Goal: Information Seeking & Learning: Check status

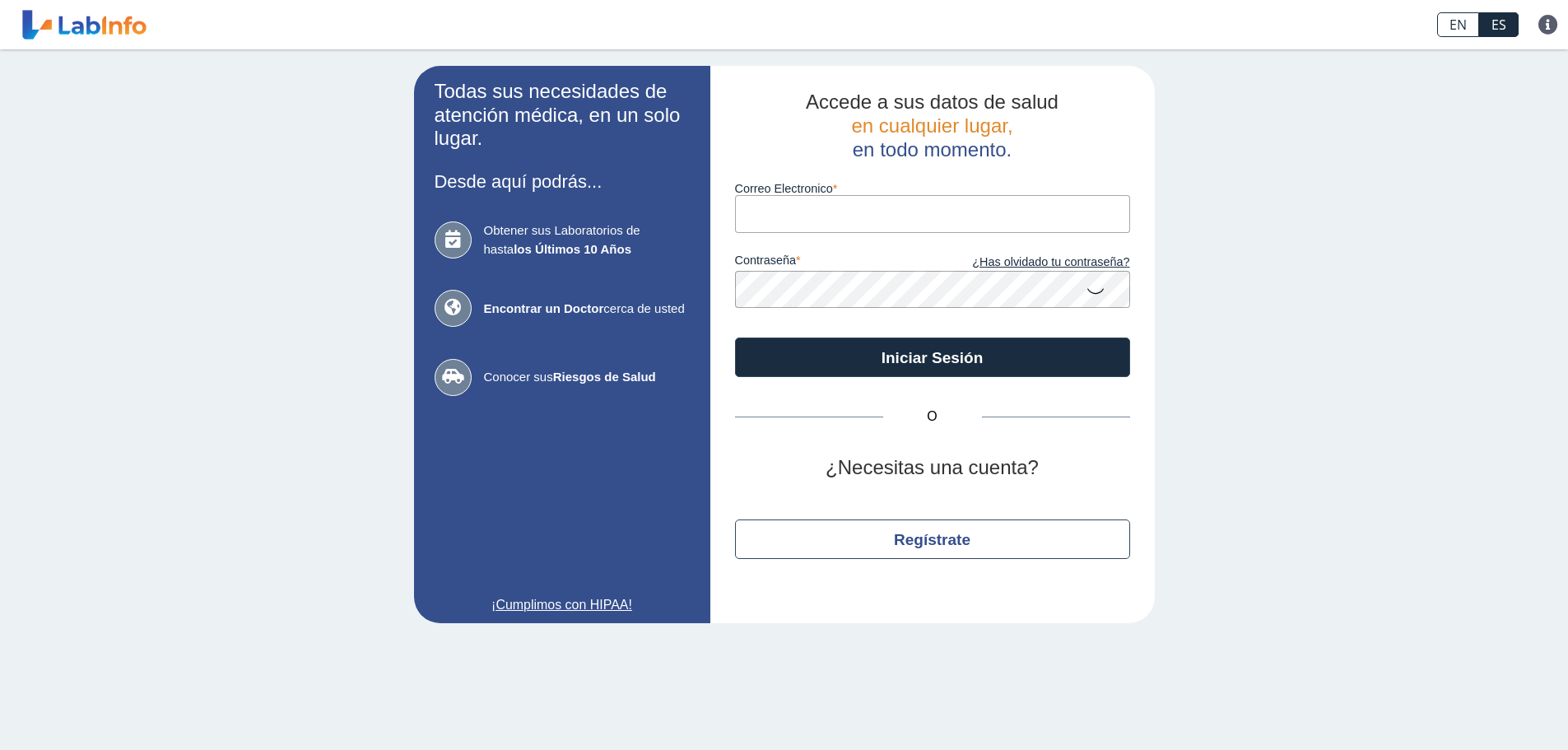
type input "ramosbonillakiomary@gmail.com"
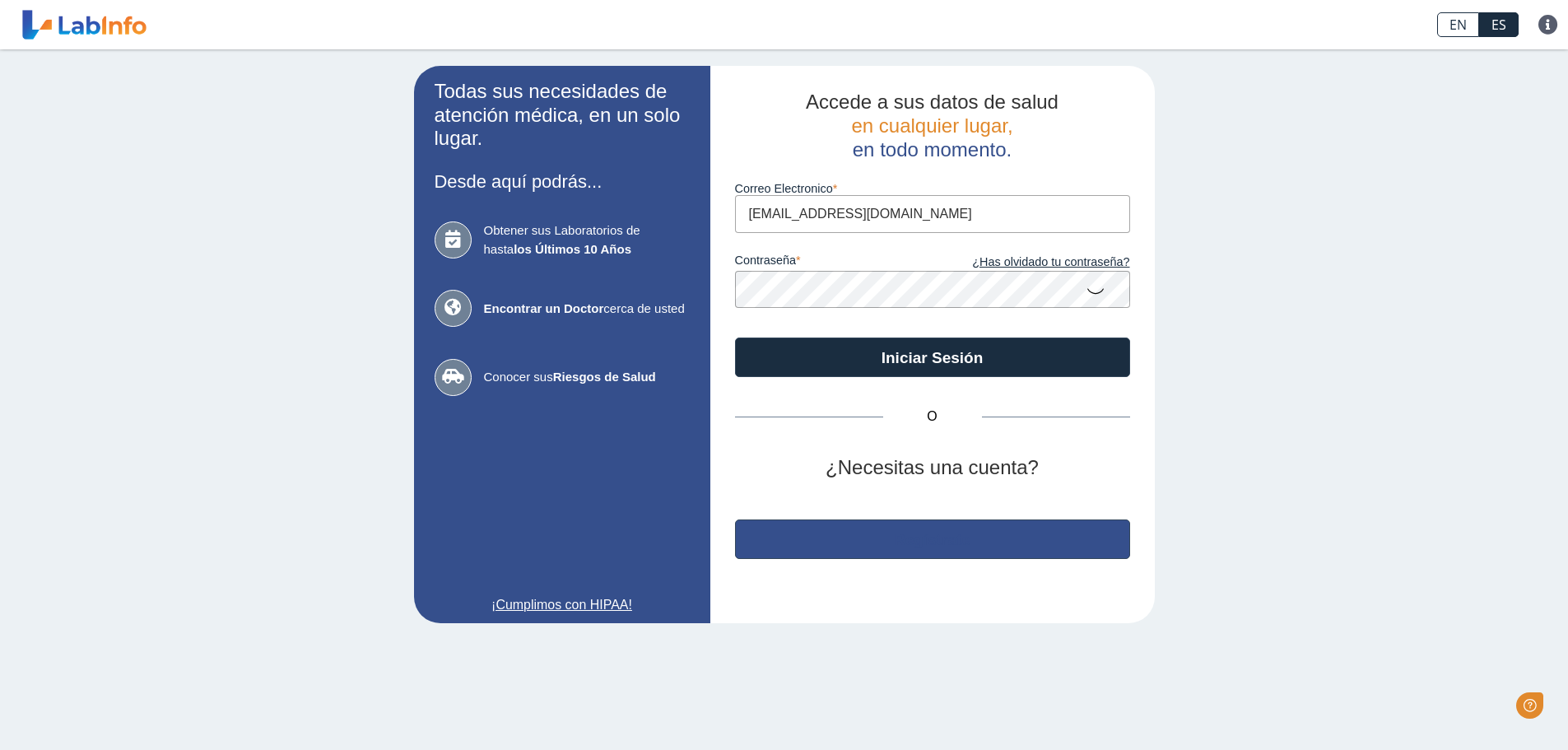
click at [877, 534] on button "Regístrate" at bounding box center [932, 539] width 395 height 39
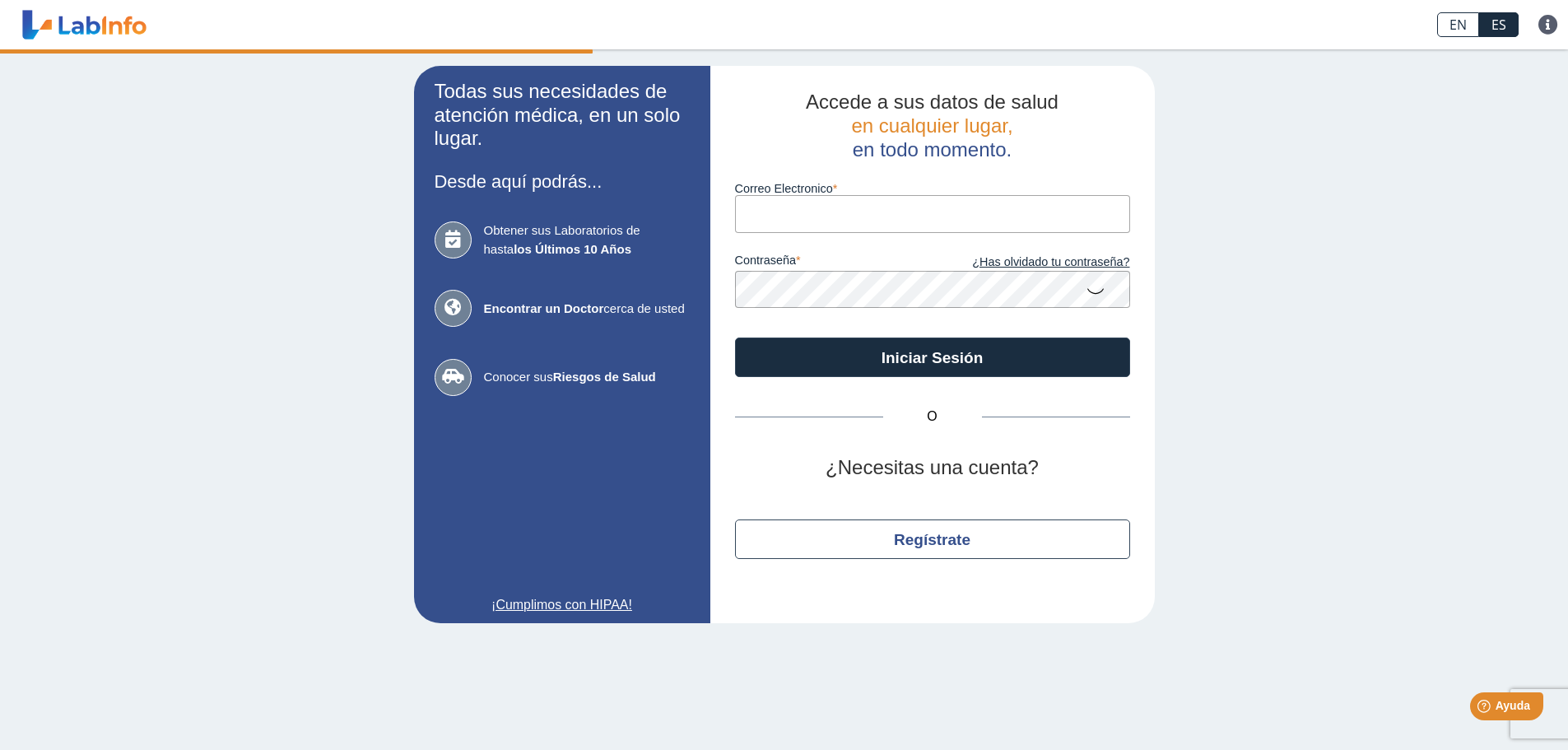
type input "ramosbonillakiomary@gmail.com"
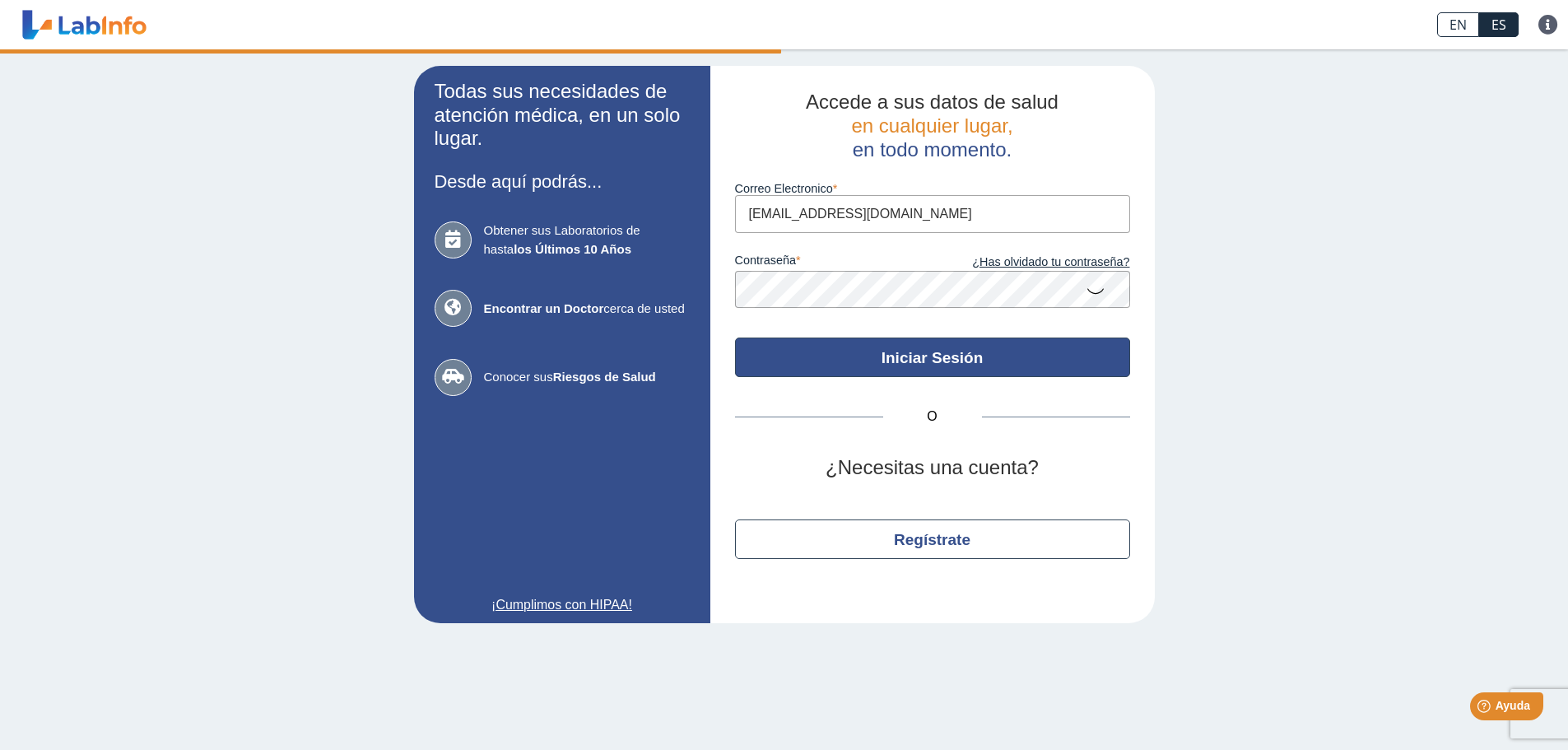
click at [1010, 367] on button "Iniciar Sesión" at bounding box center [932, 357] width 395 height 39
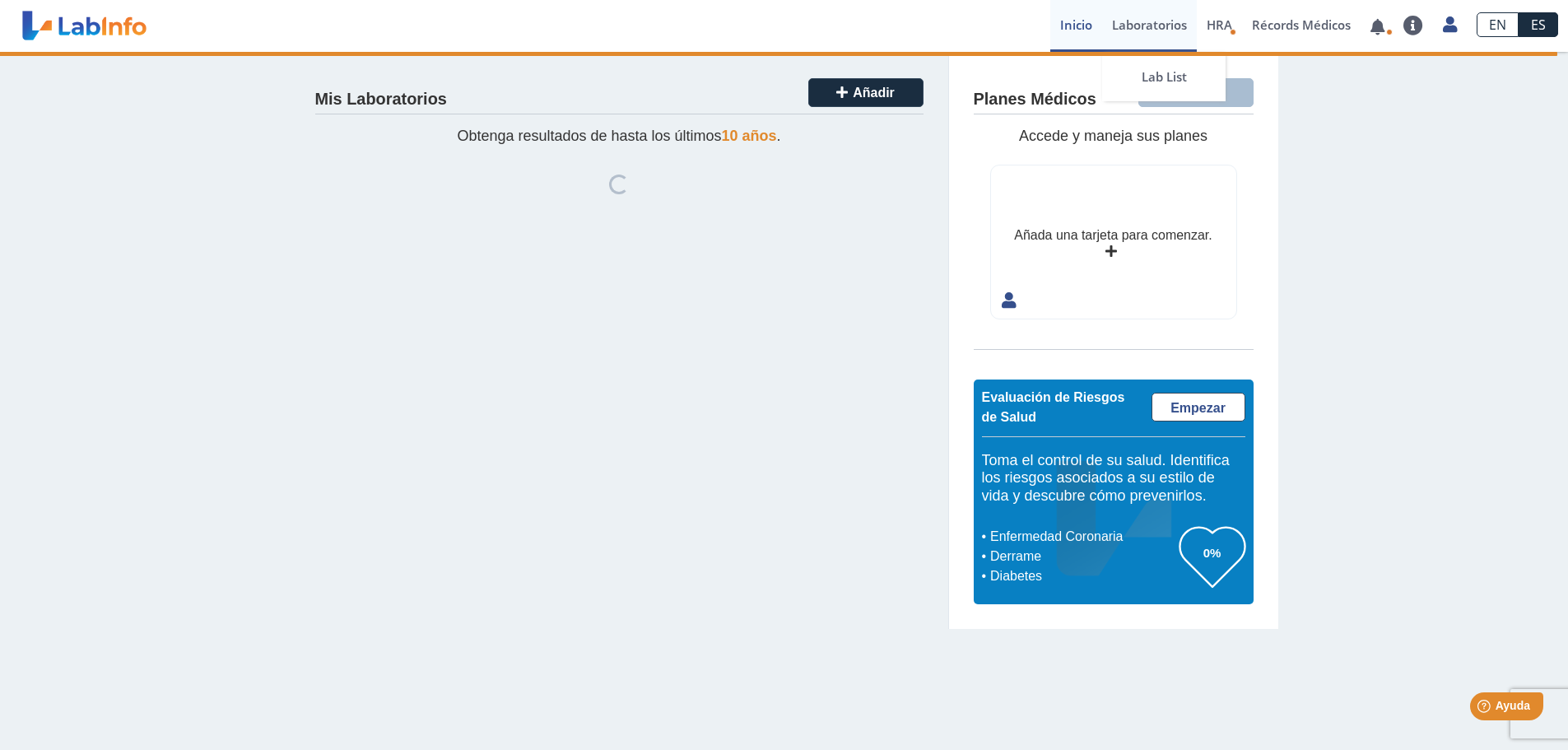
click at [1143, 25] on link "Laboratorios" at bounding box center [1150, 26] width 95 height 52
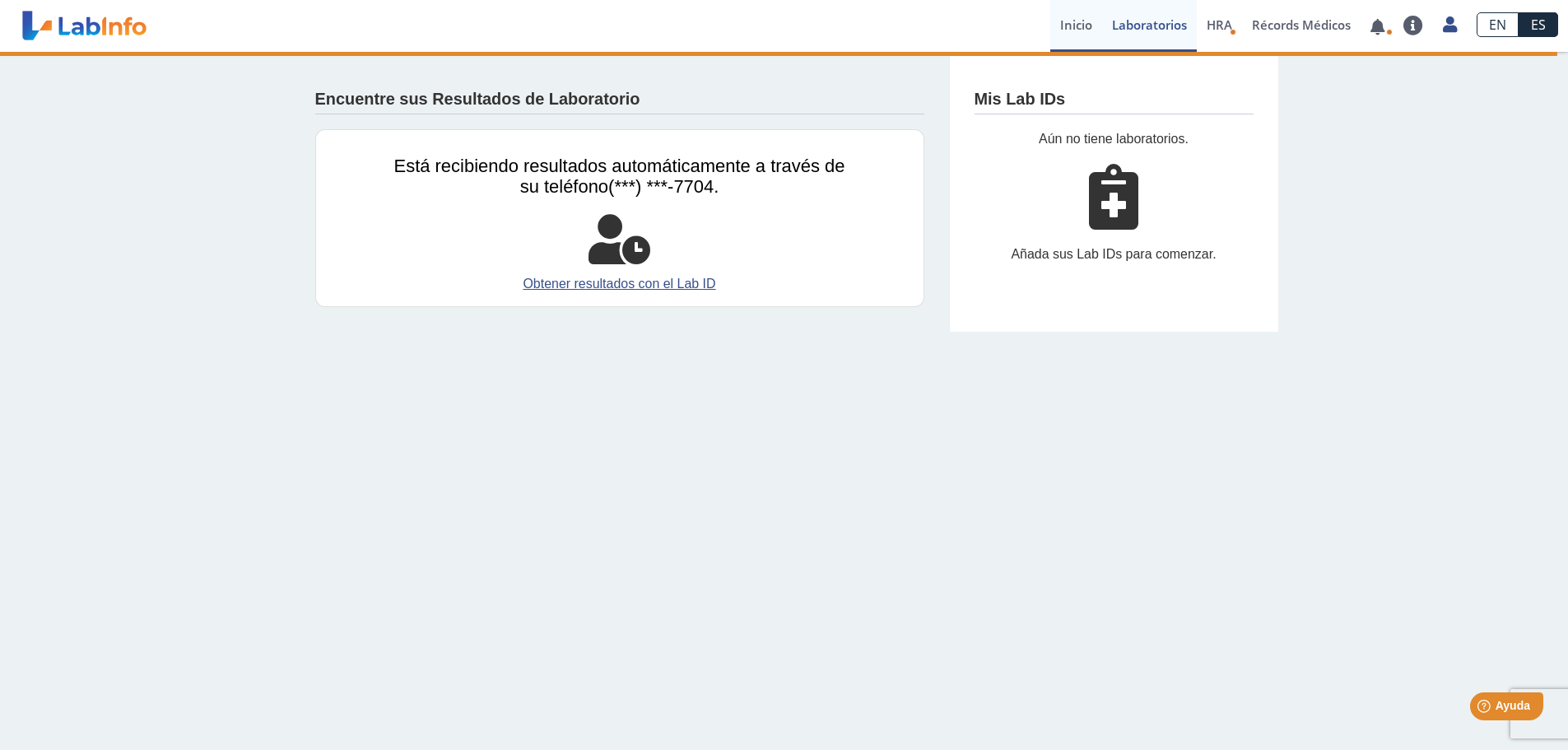
click at [1077, 31] on link "Inicio" at bounding box center [1076, 26] width 52 height 52
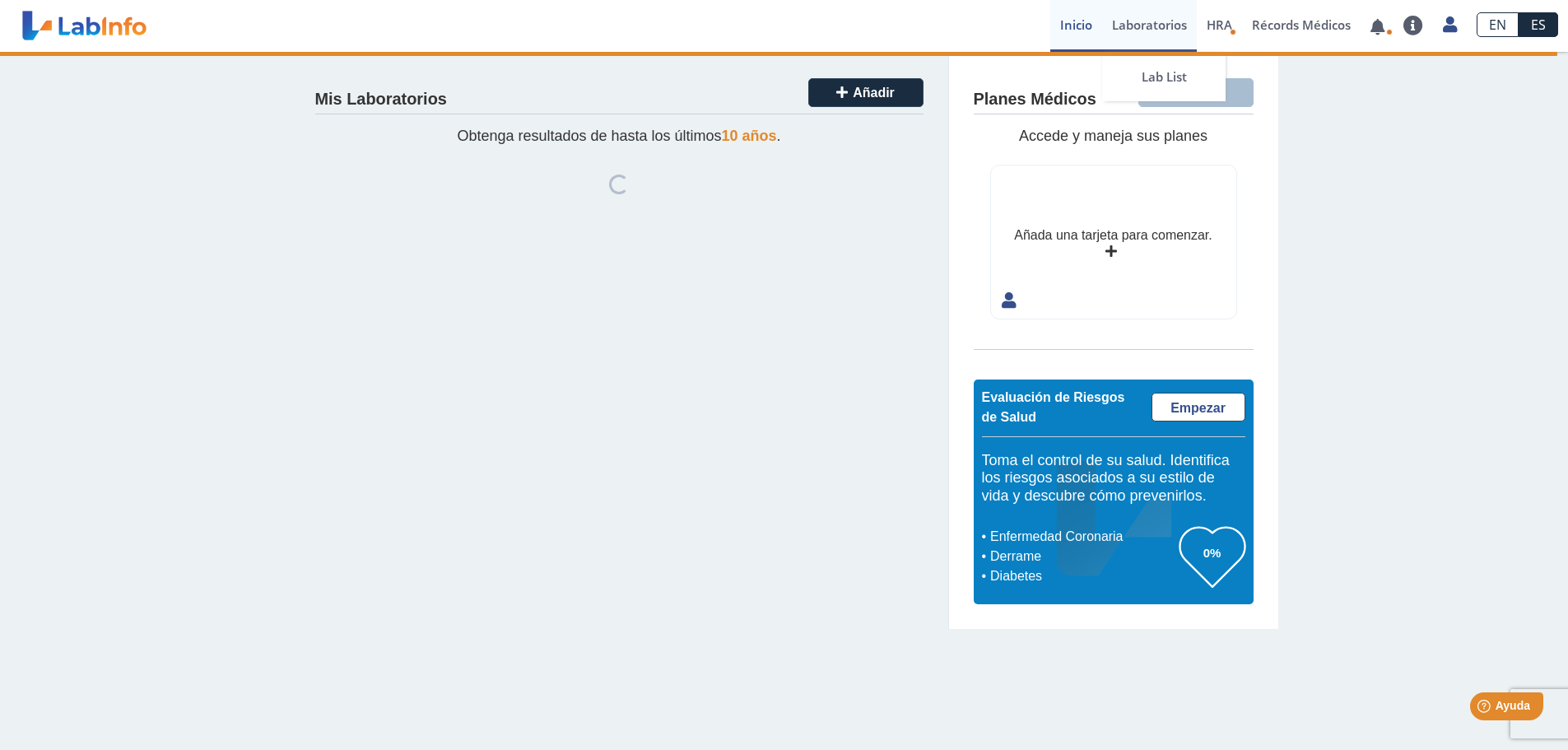
click at [1122, 31] on link "Laboratorios" at bounding box center [1150, 26] width 95 height 52
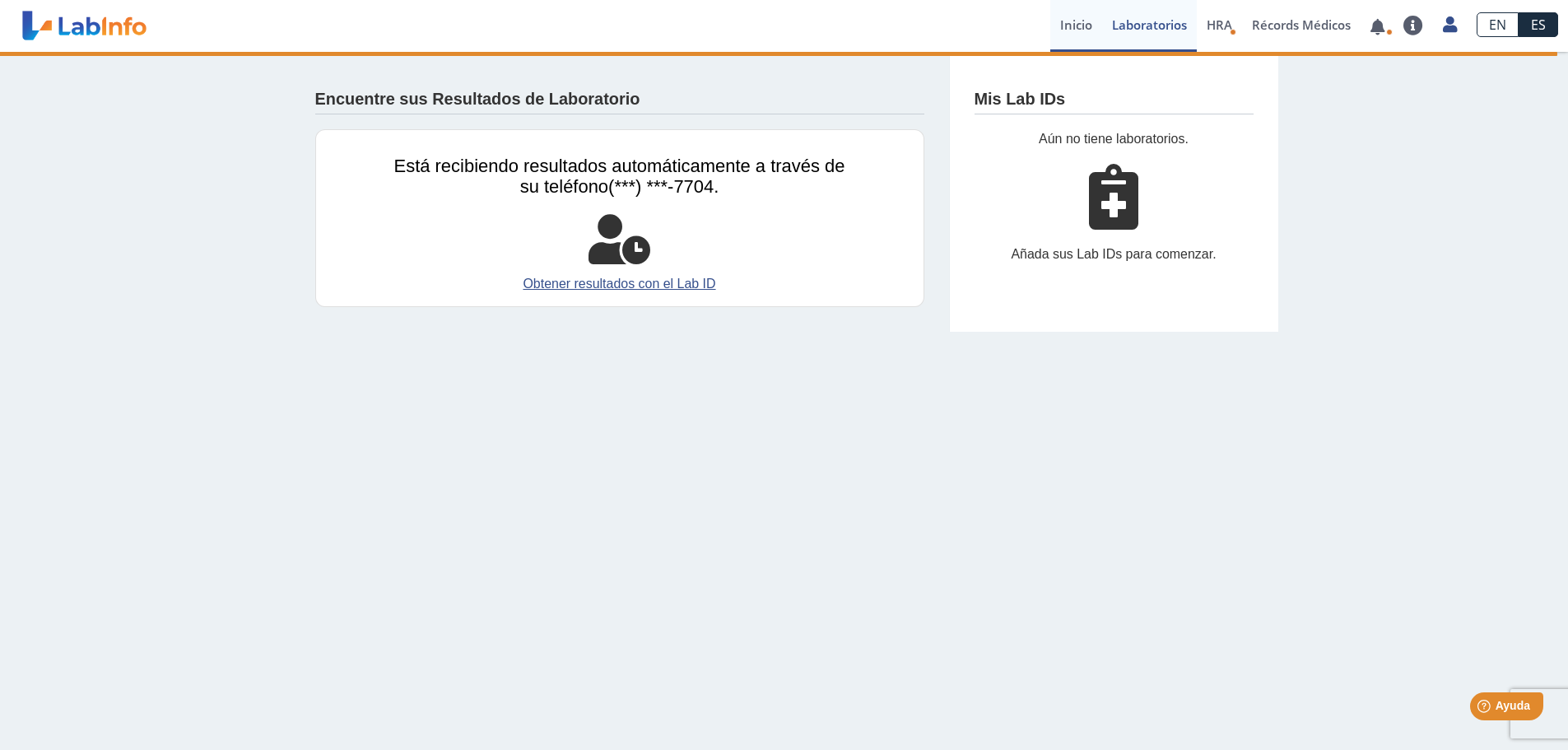
click at [1081, 27] on link "Inicio" at bounding box center [1076, 26] width 52 height 52
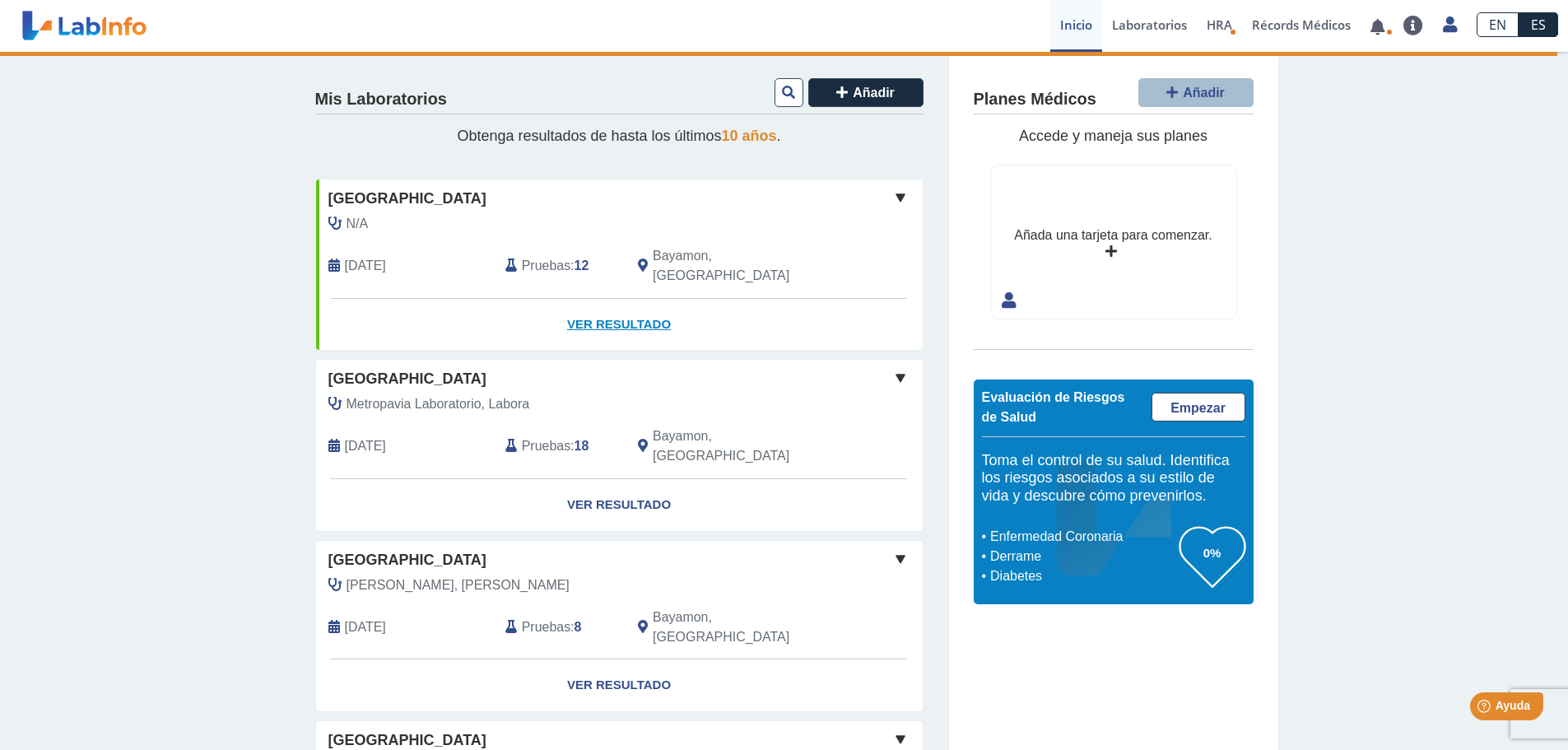
click at [597, 302] on link "Ver Resultado" at bounding box center [619, 324] width 607 height 52
click at [891, 198] on span at bounding box center [901, 197] width 20 height 20
click at [617, 298] on link "Ver Resultado" at bounding box center [619, 324] width 607 height 52
click at [891, 204] on span at bounding box center [901, 197] width 20 height 20
click at [635, 301] on link "Ver Resultado" at bounding box center [619, 324] width 607 height 52
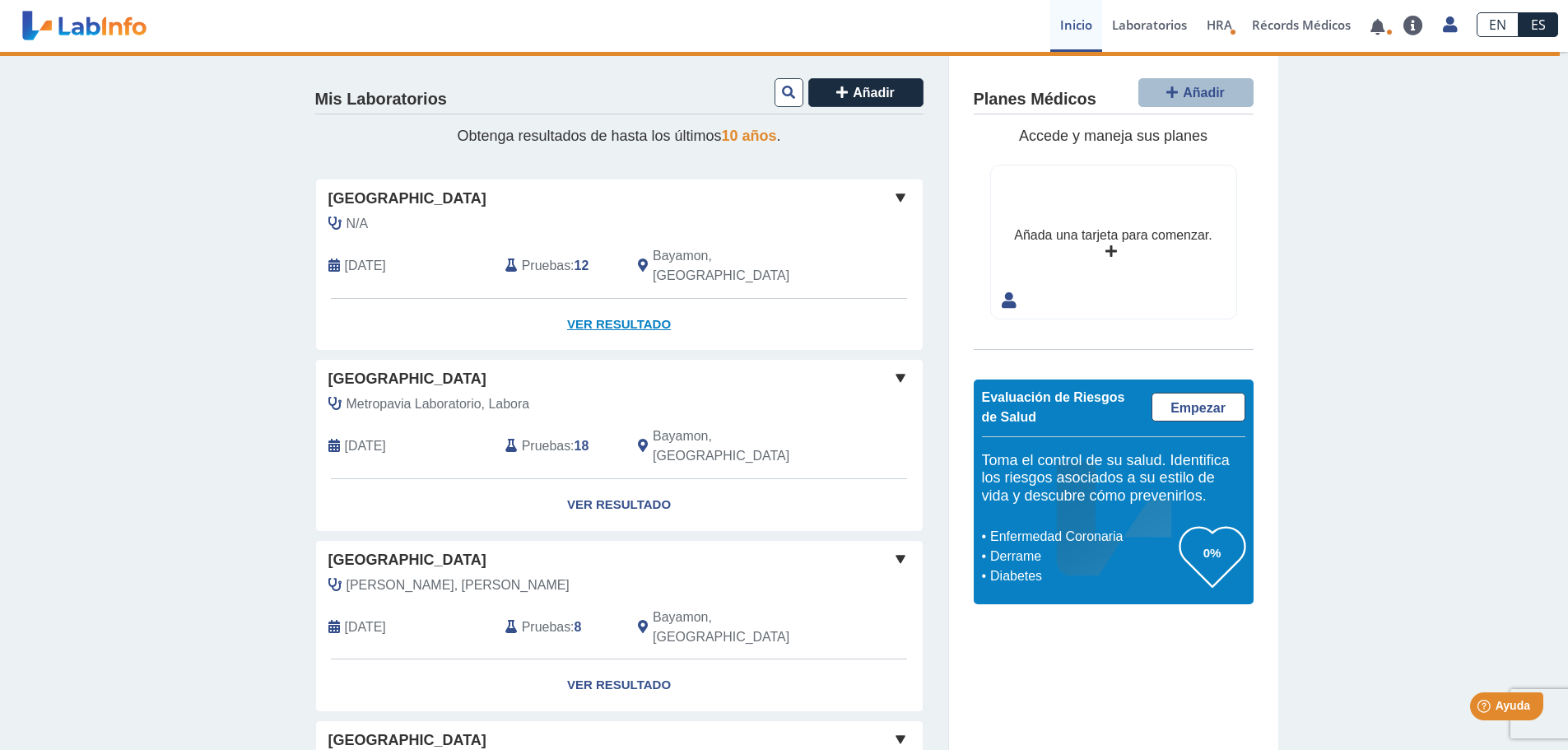
click at [635, 301] on link "Ver Resultado" at bounding box center [619, 324] width 607 height 52
click at [605, 302] on link "Ver Resultado" at bounding box center [619, 324] width 607 height 52
click at [893, 201] on span at bounding box center [901, 197] width 20 height 20
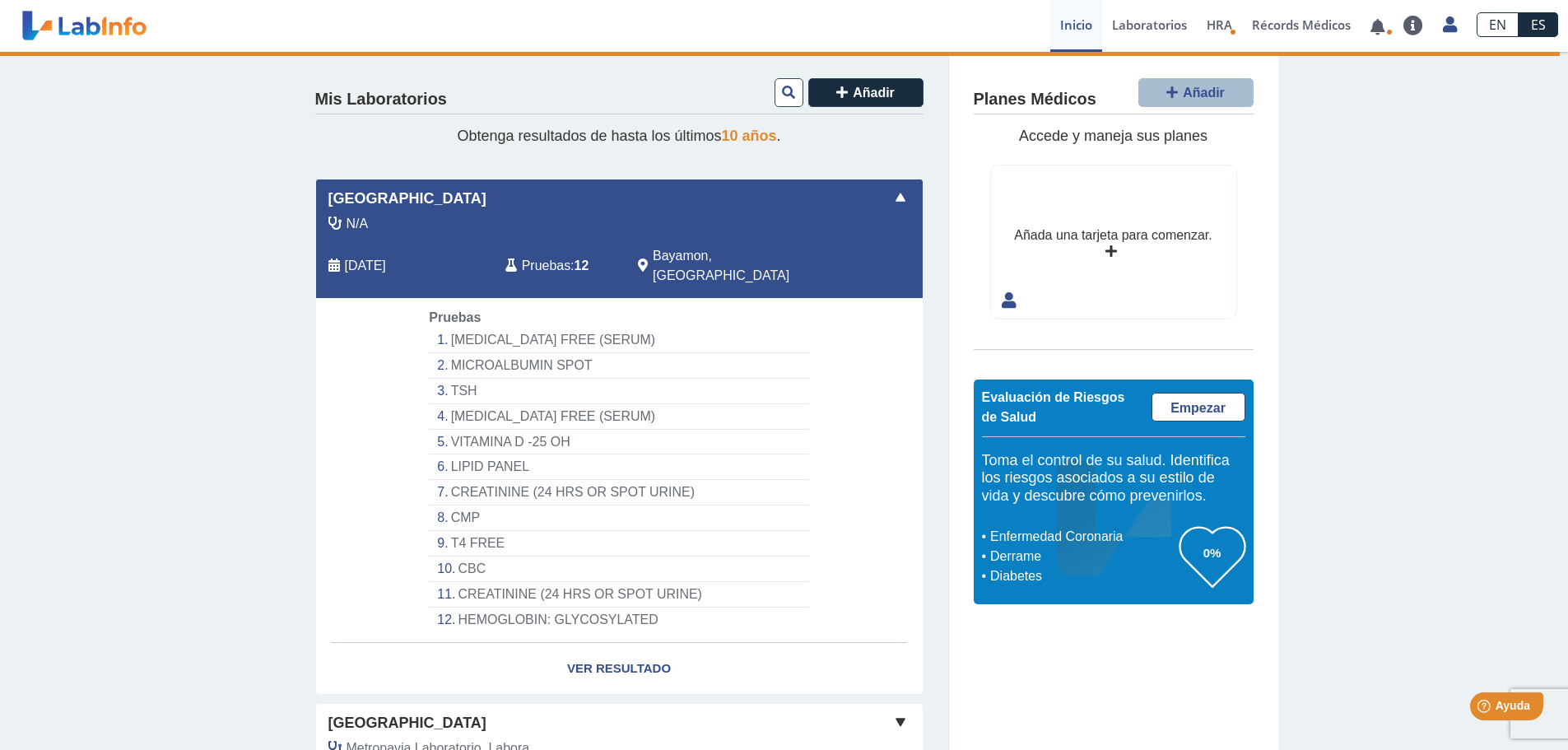
click at [483, 327] on li "[MEDICAL_DATA] FREE (SERUM)" at bounding box center [618, 340] width 379 height 26
click at [635, 327] on li "[MEDICAL_DATA] FREE (SERUM)" at bounding box center [618, 340] width 379 height 26
click at [581, 653] on link "Ver Resultado" at bounding box center [619, 669] width 607 height 52
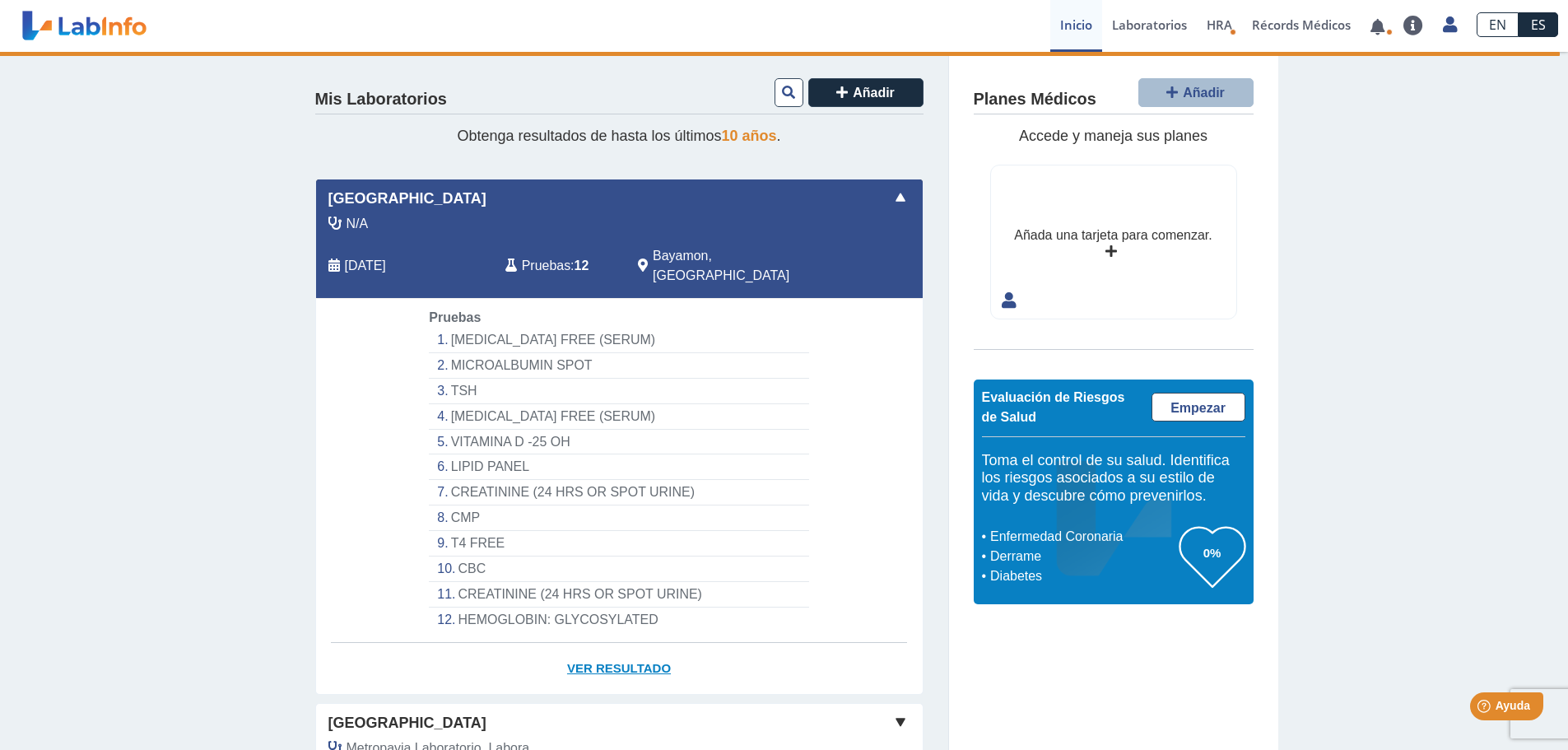
click at [583, 646] on link "Ver Resultado" at bounding box center [619, 669] width 607 height 52
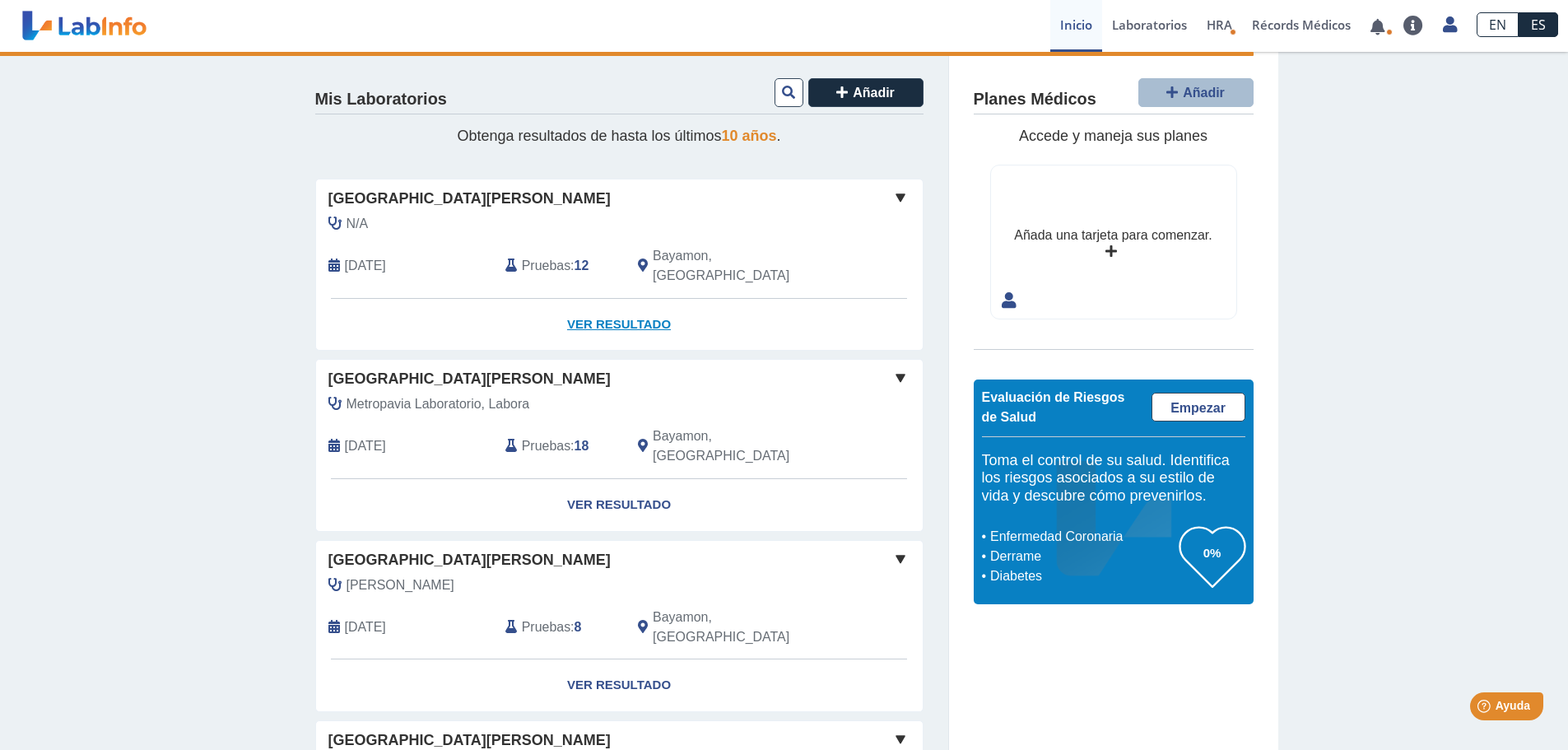
click at [606, 298] on link "Ver Resultado" at bounding box center [619, 324] width 607 height 52
click at [600, 309] on link "Ver Resultado" at bounding box center [619, 324] width 607 height 52
click at [603, 303] on link "Ver Resultado" at bounding box center [619, 324] width 607 height 52
click at [597, 304] on link "Ver Resultado" at bounding box center [619, 324] width 607 height 52
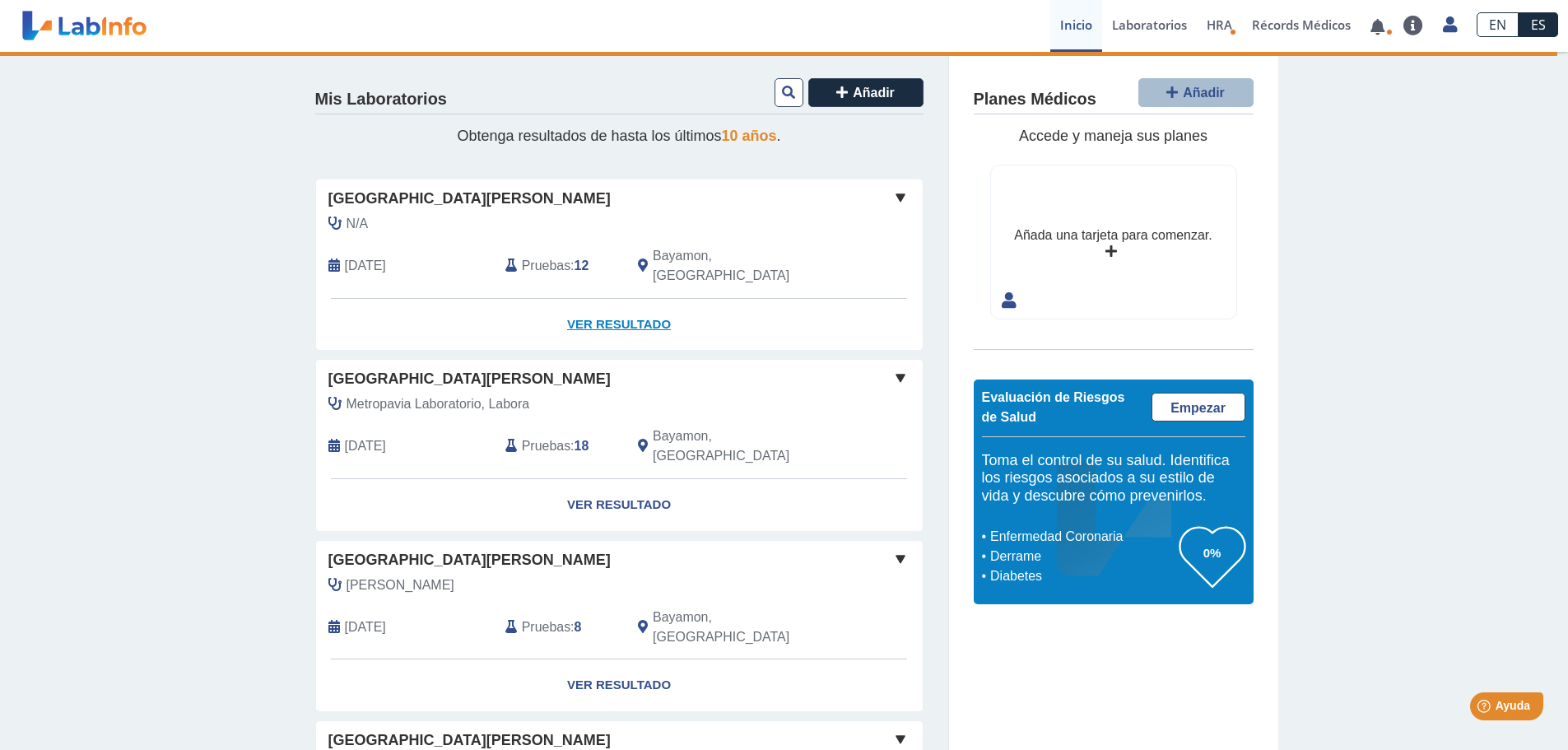
click at [622, 304] on link "Ver Resultado" at bounding box center [619, 324] width 607 height 52
click at [897, 203] on span at bounding box center [901, 197] width 20 height 20
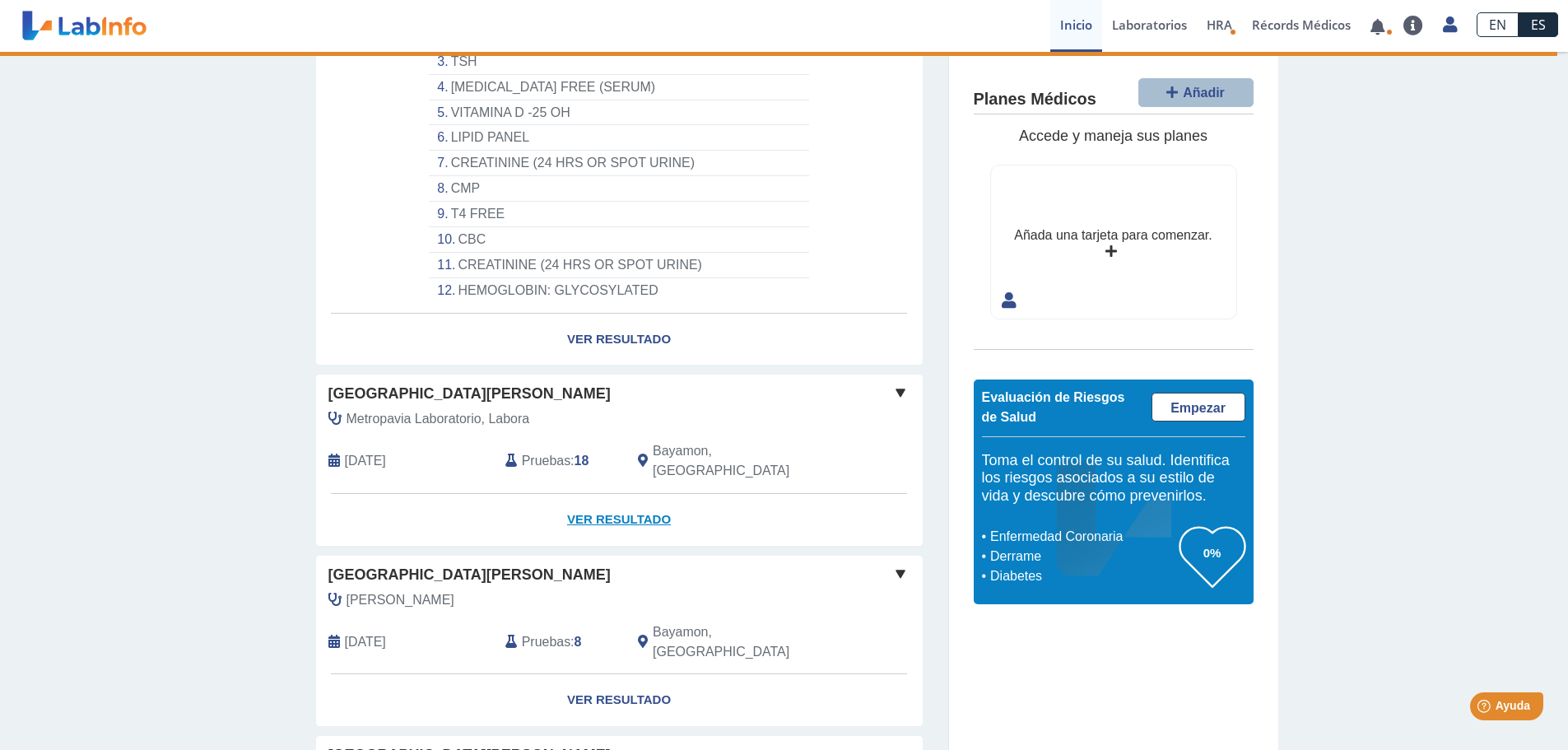
scroll to position [247, 0]
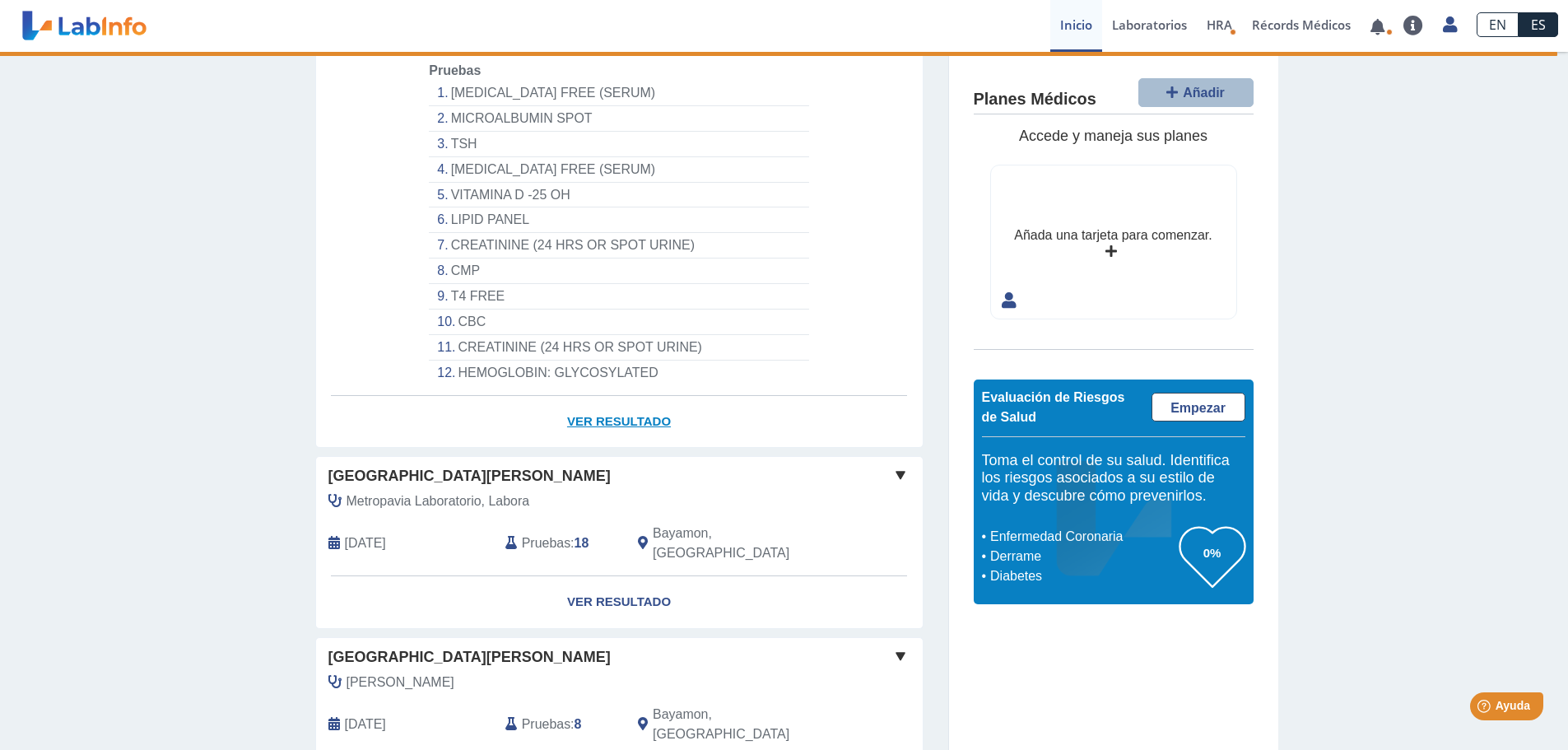
click at [592, 401] on link "Ver Resultado" at bounding box center [619, 422] width 607 height 52
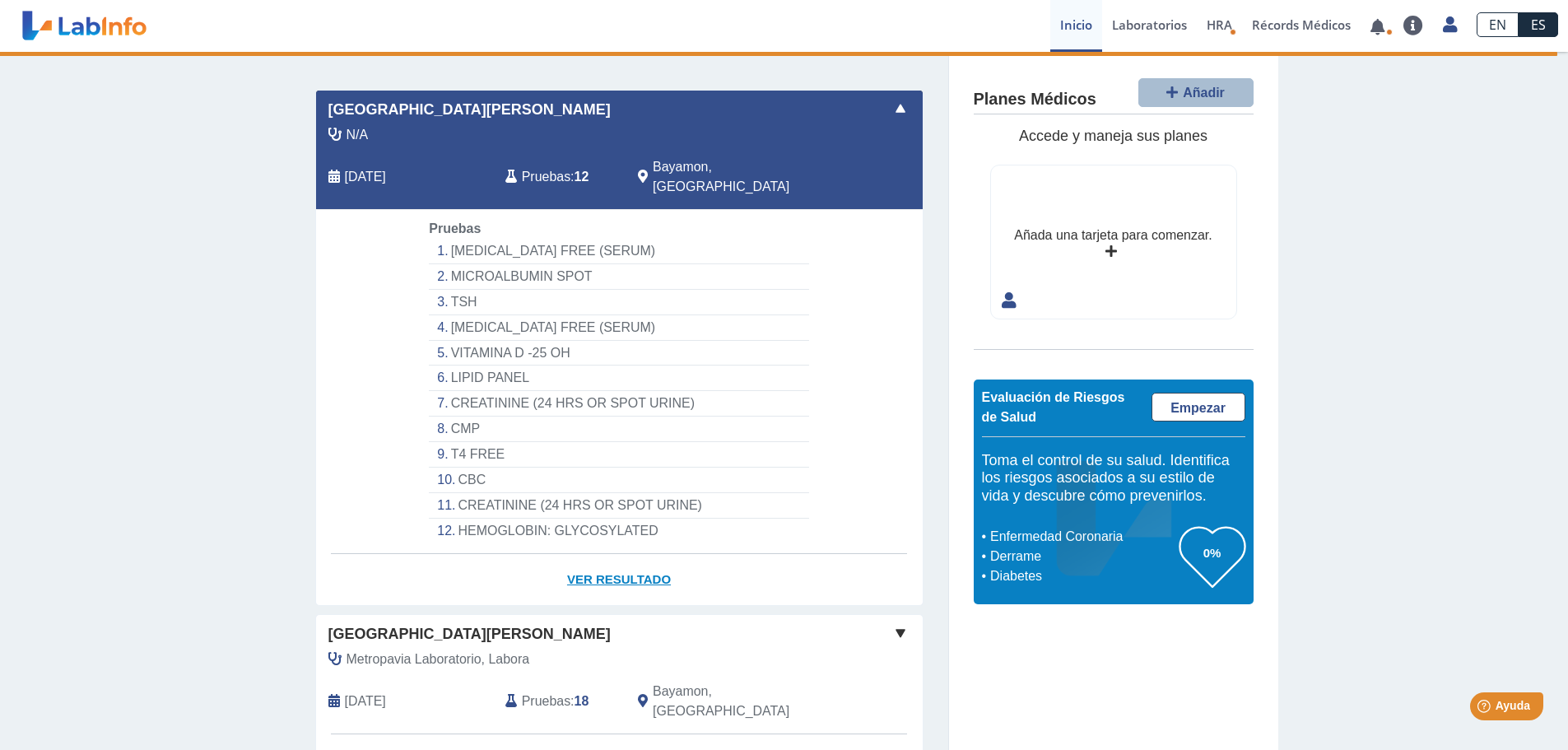
scroll to position [82, 0]
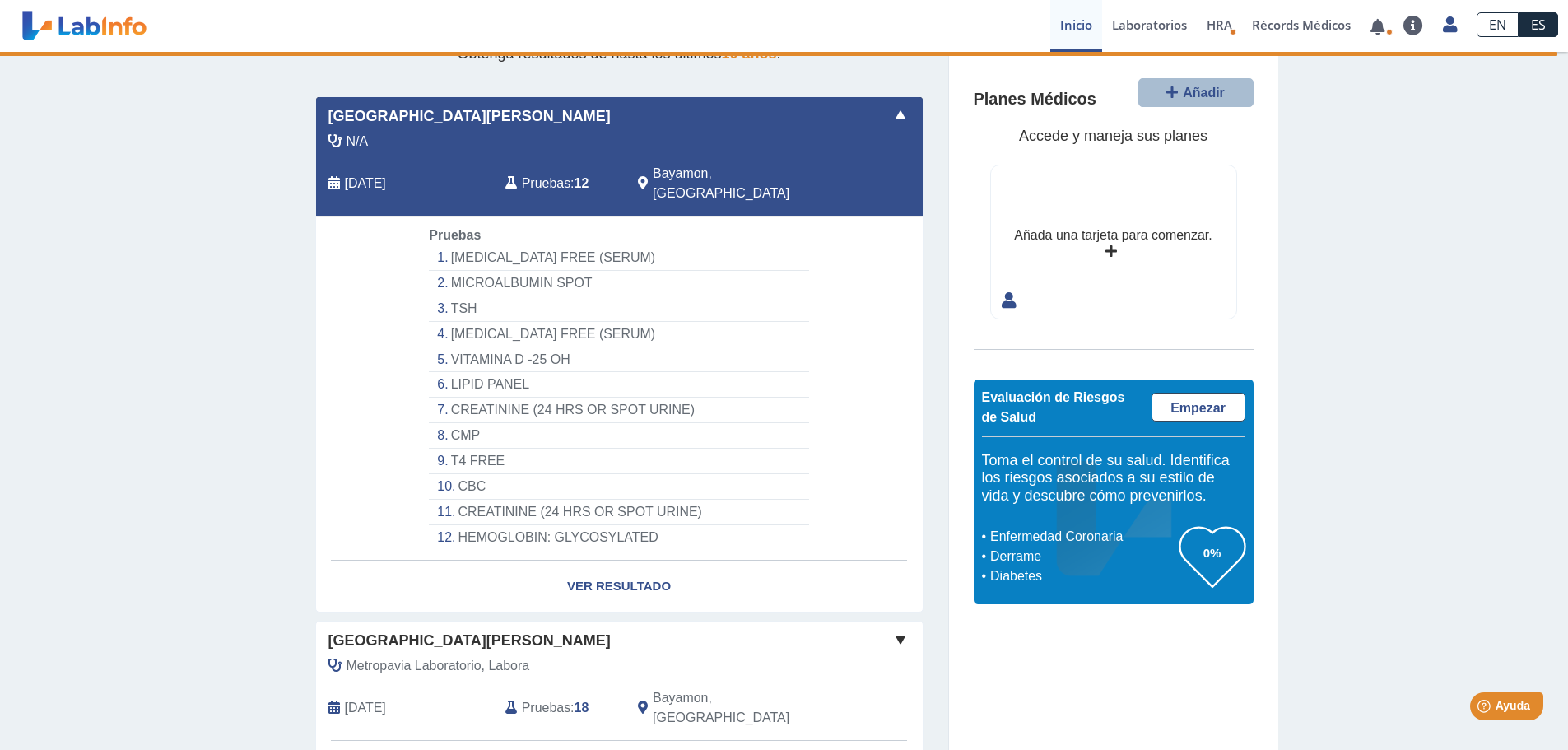
click at [553, 245] on li "[MEDICAL_DATA] FREE (SERUM)" at bounding box center [618, 257] width 379 height 26
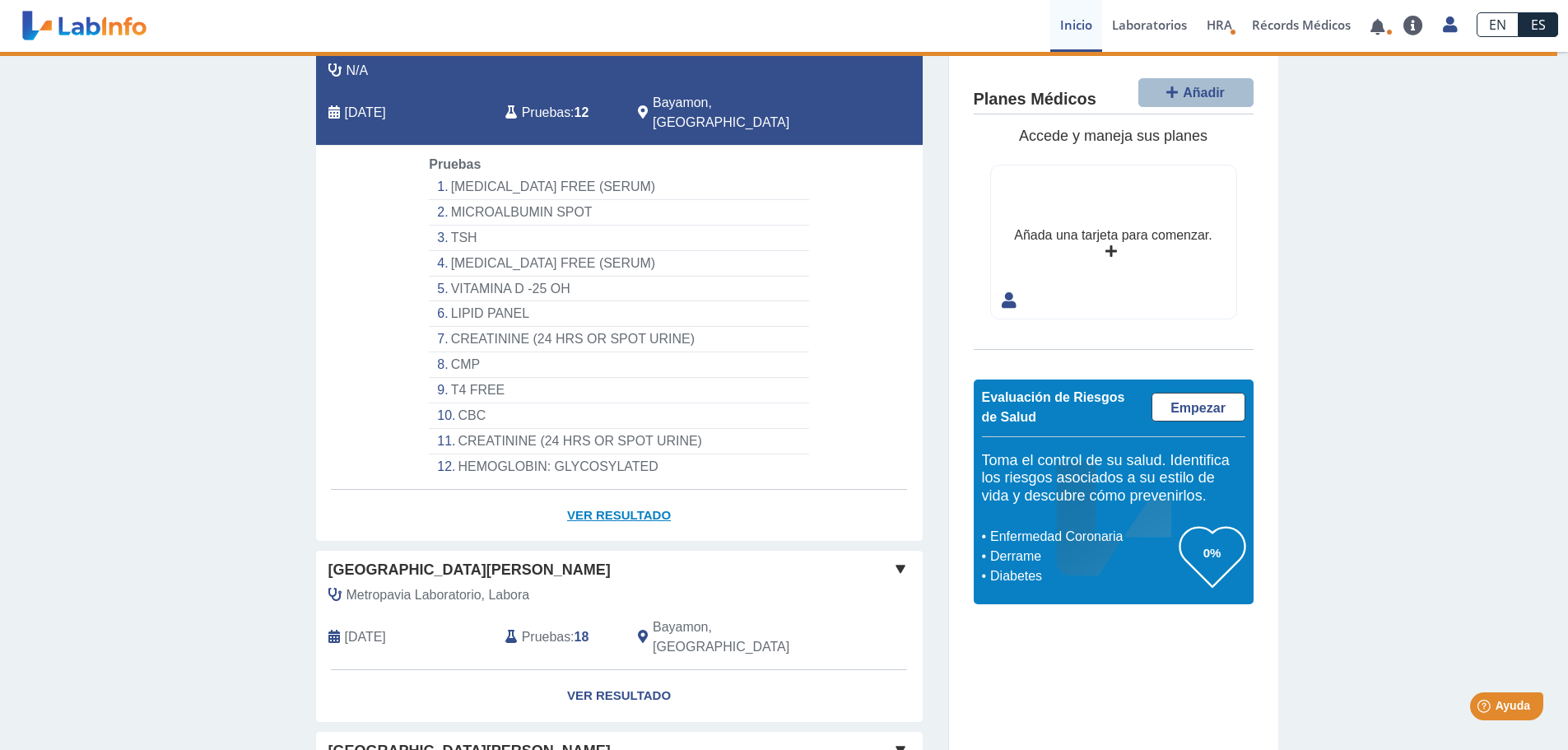
scroll to position [247, 0]
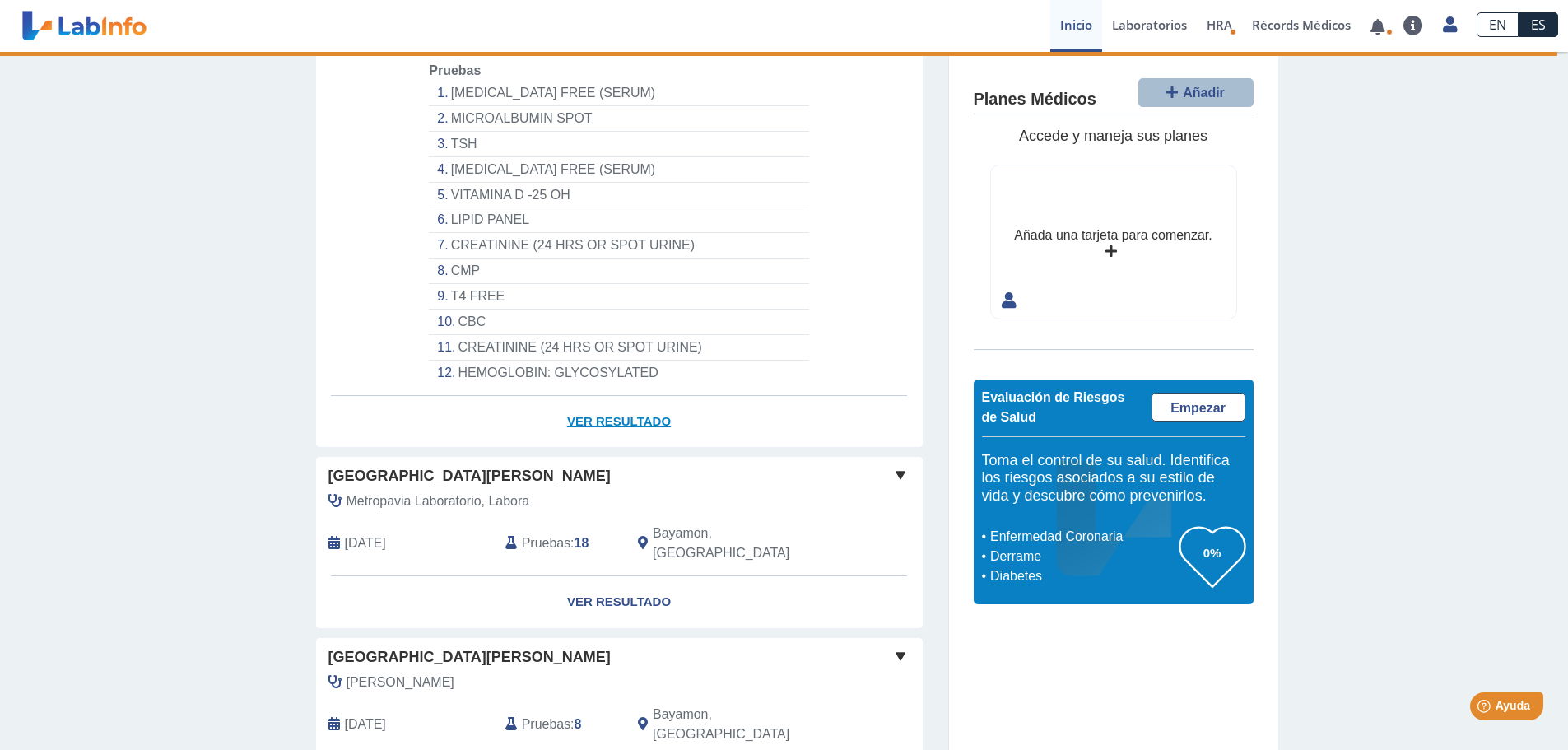
click at [635, 404] on link "Ver Resultado" at bounding box center [619, 422] width 607 height 52
click at [635, 399] on link "Ver Resultado" at bounding box center [619, 422] width 607 height 52
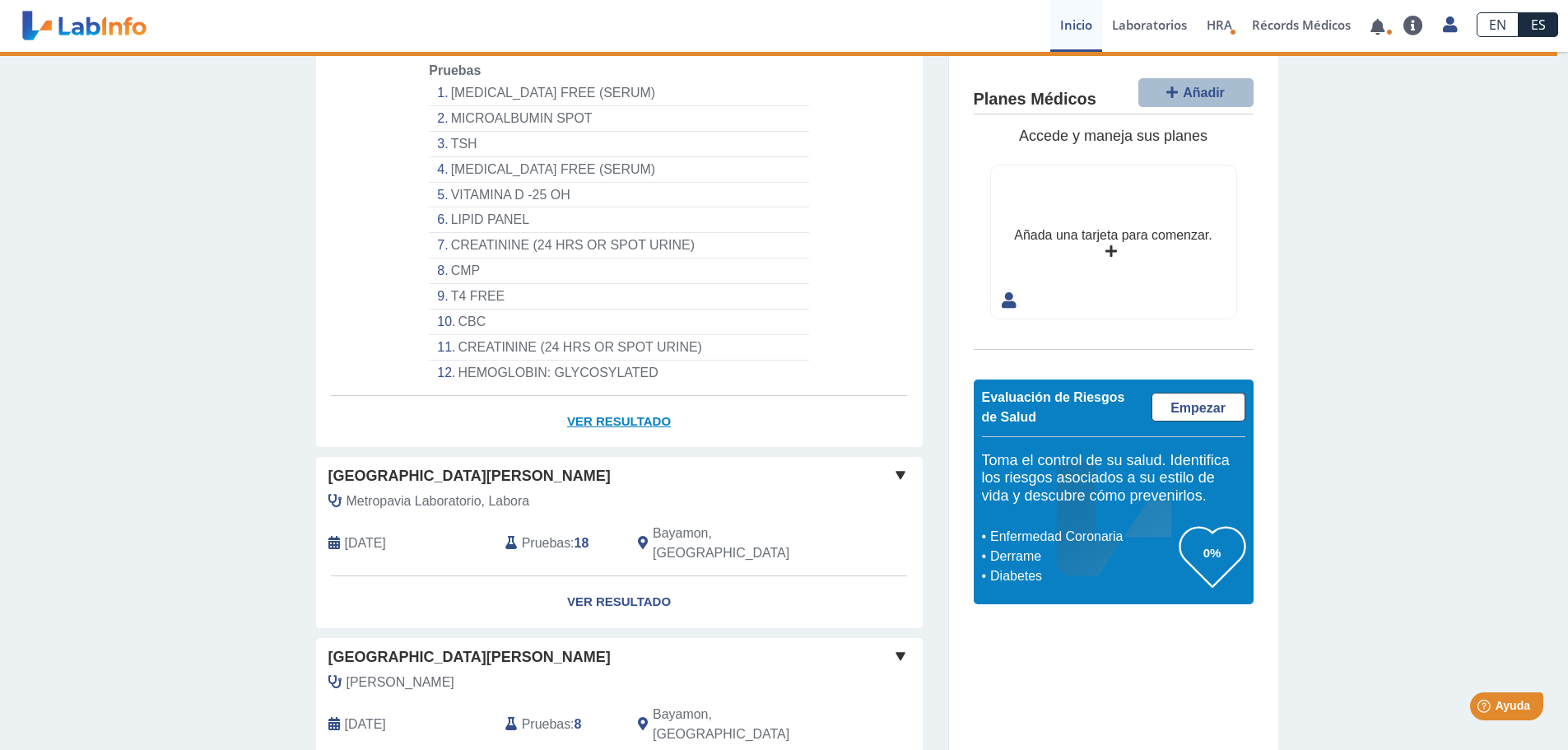
click at [635, 399] on link "Ver Resultado" at bounding box center [619, 422] width 607 height 52
click at [637, 398] on link "Ver Resultado" at bounding box center [619, 422] width 607 height 52
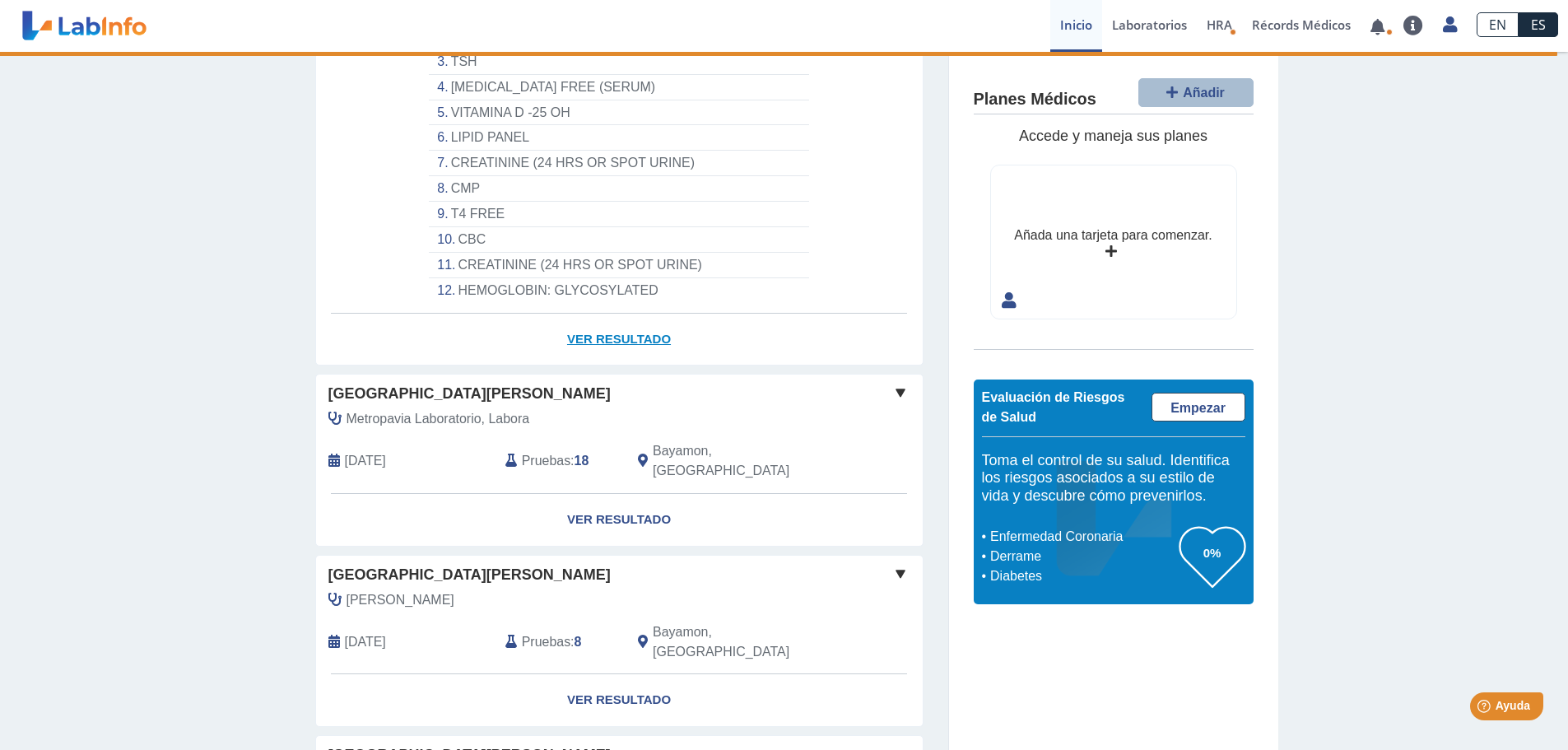
scroll to position [165, 0]
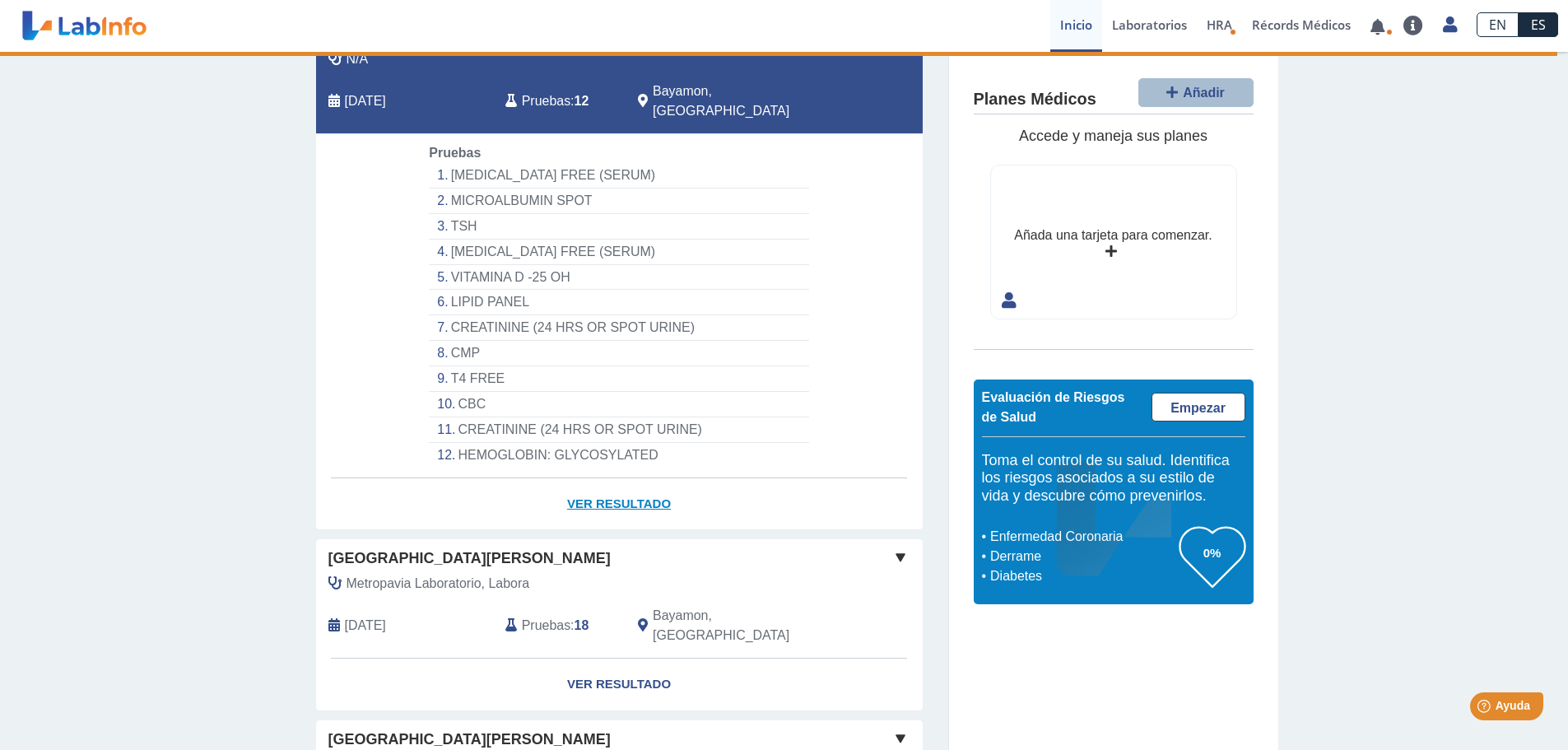
click at [636, 485] on link "Ver Resultado" at bounding box center [619, 504] width 607 height 52
click at [588, 478] on link "Ver Resultado" at bounding box center [619, 504] width 607 height 52
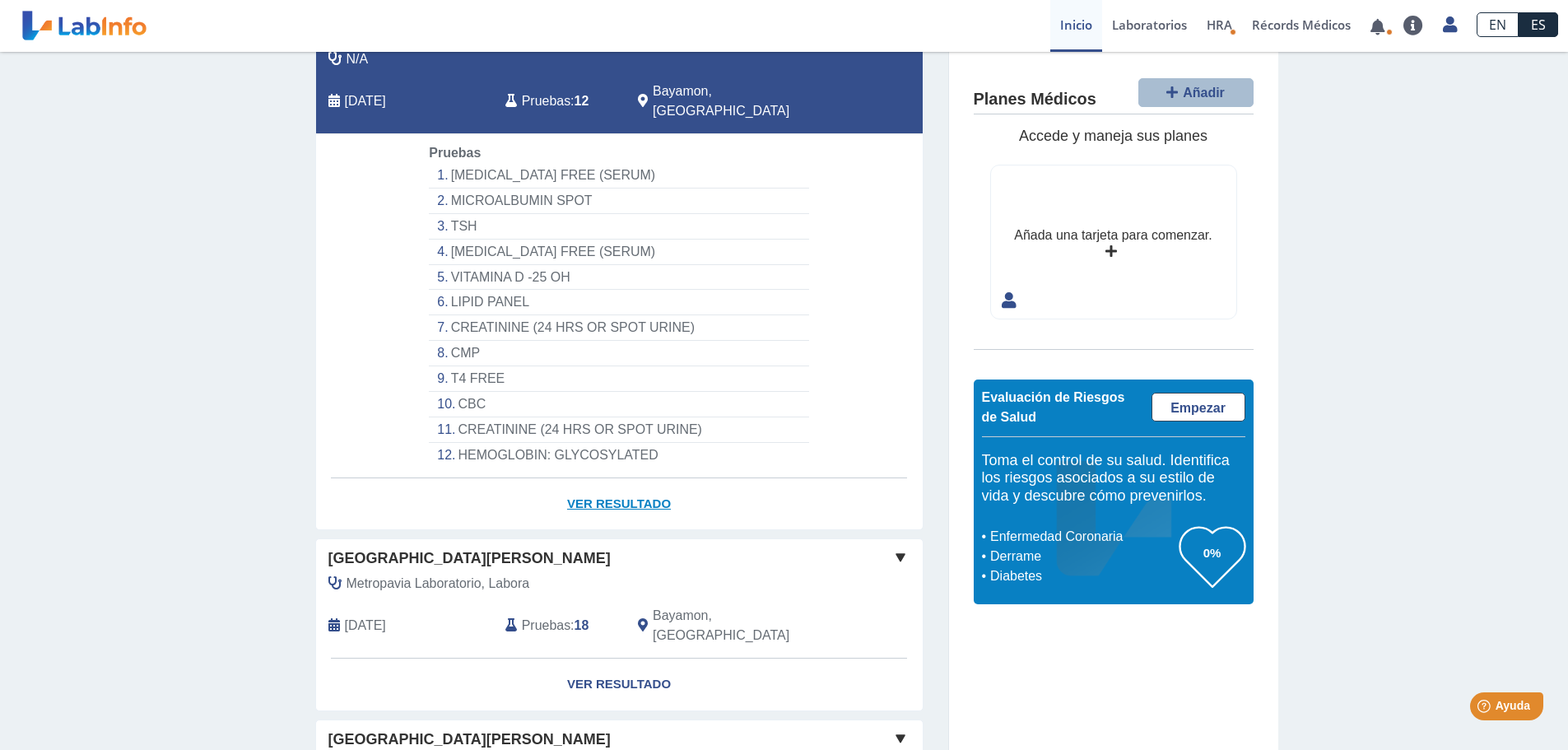
click at [604, 478] on link "Ver Resultado" at bounding box center [619, 504] width 607 height 52
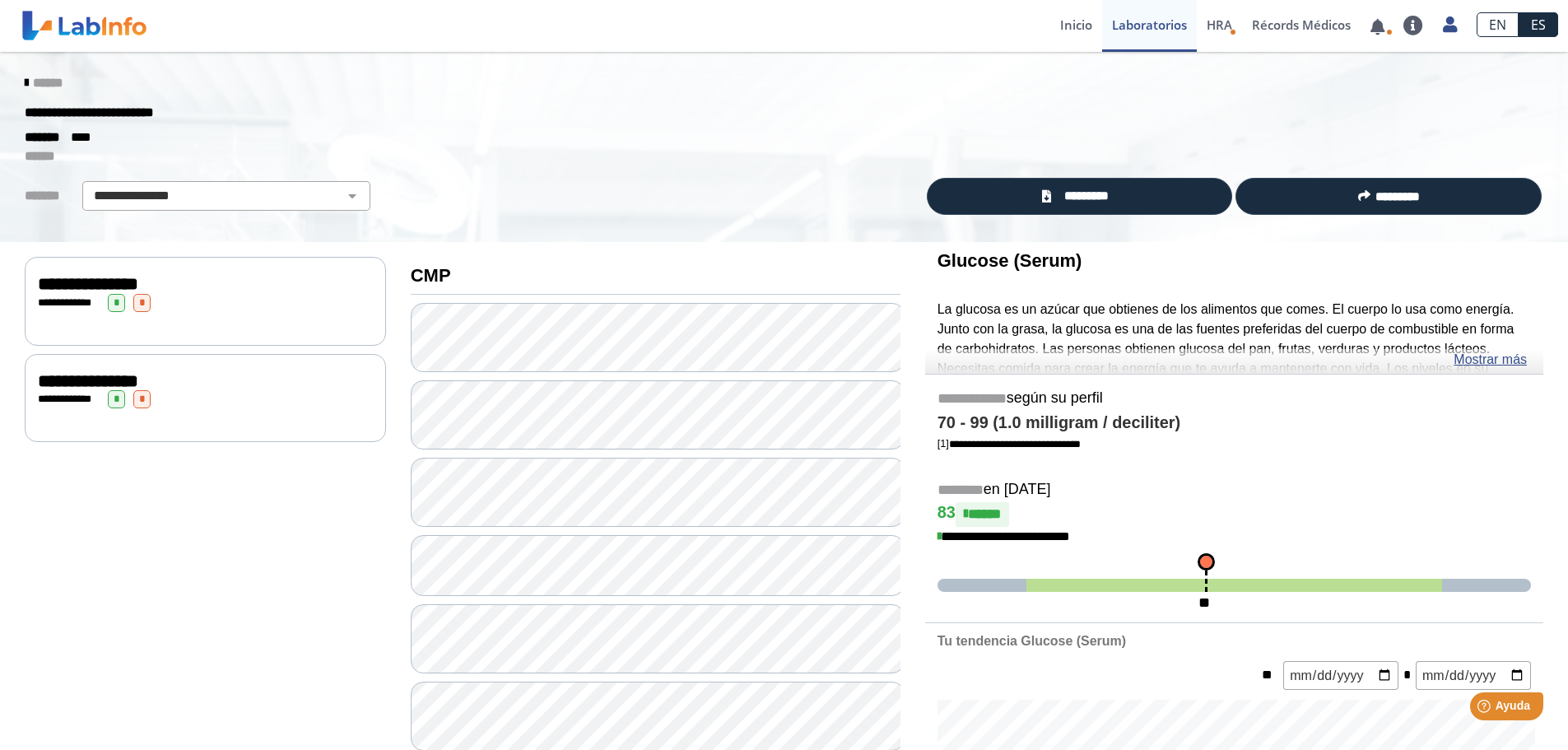
click at [256, 284] on div "**********" at bounding box center [206, 283] width 335 height 20
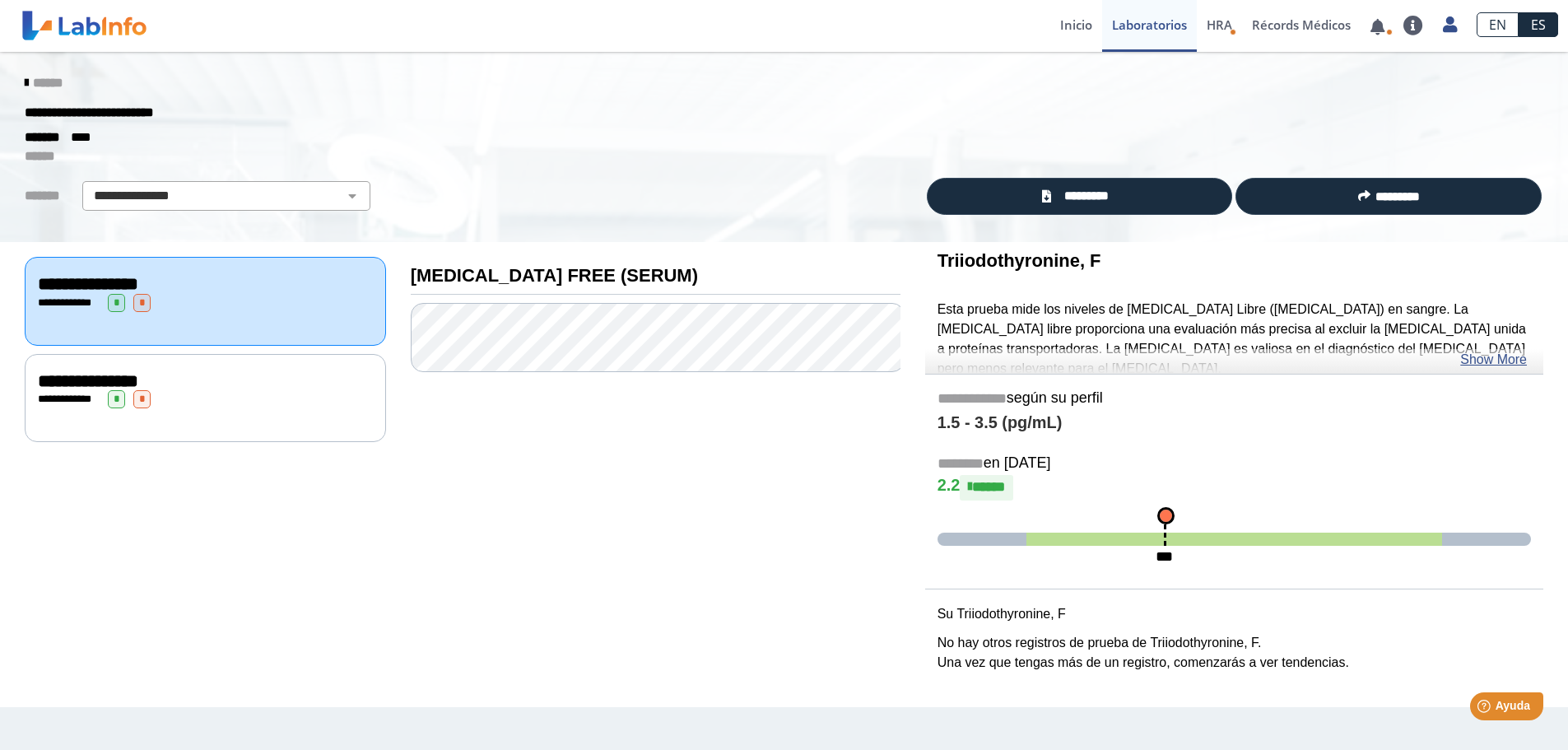
click at [231, 401] on div "**********" at bounding box center [206, 399] width 335 height 18
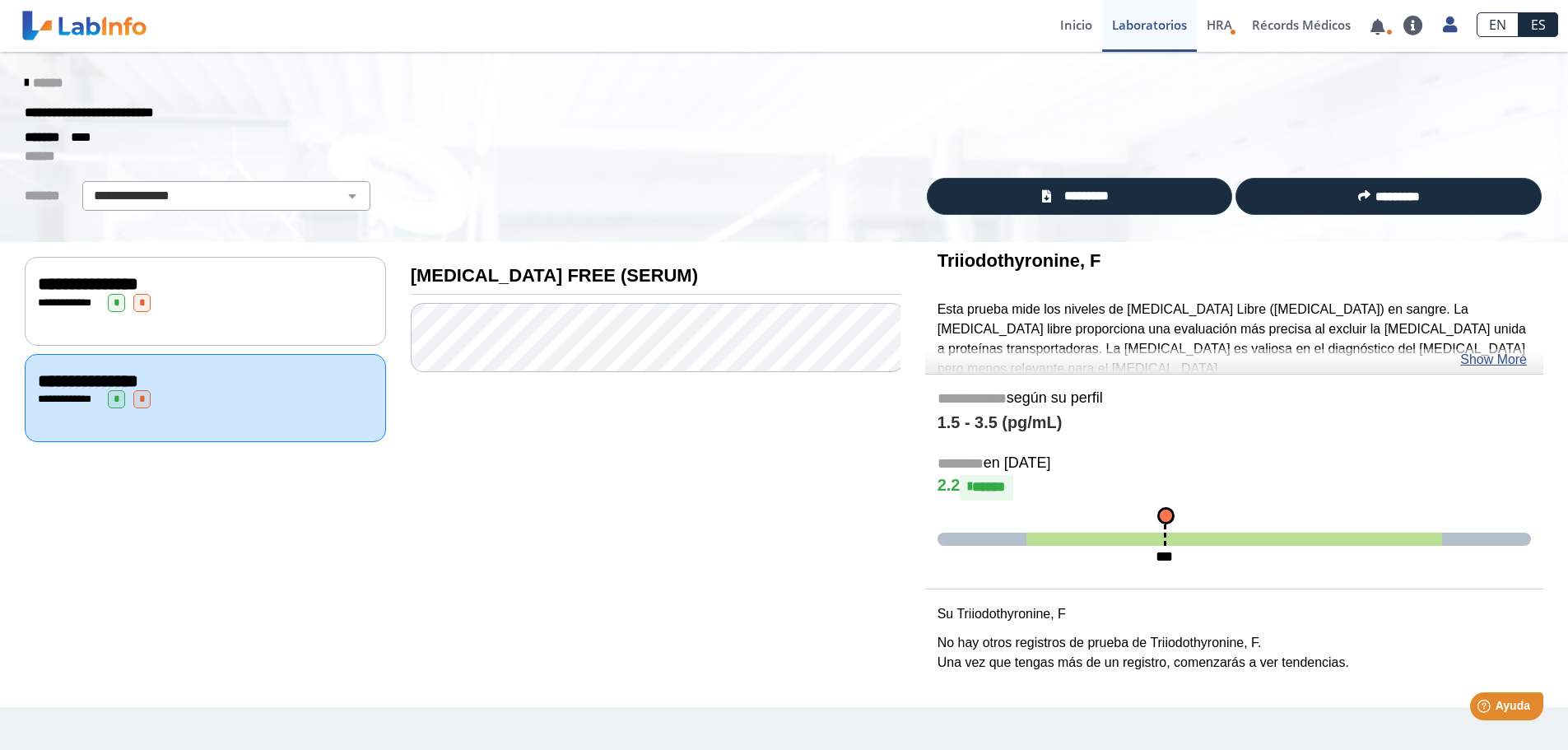
click at [268, 309] on div "**********" at bounding box center [206, 302] width 335 height 18
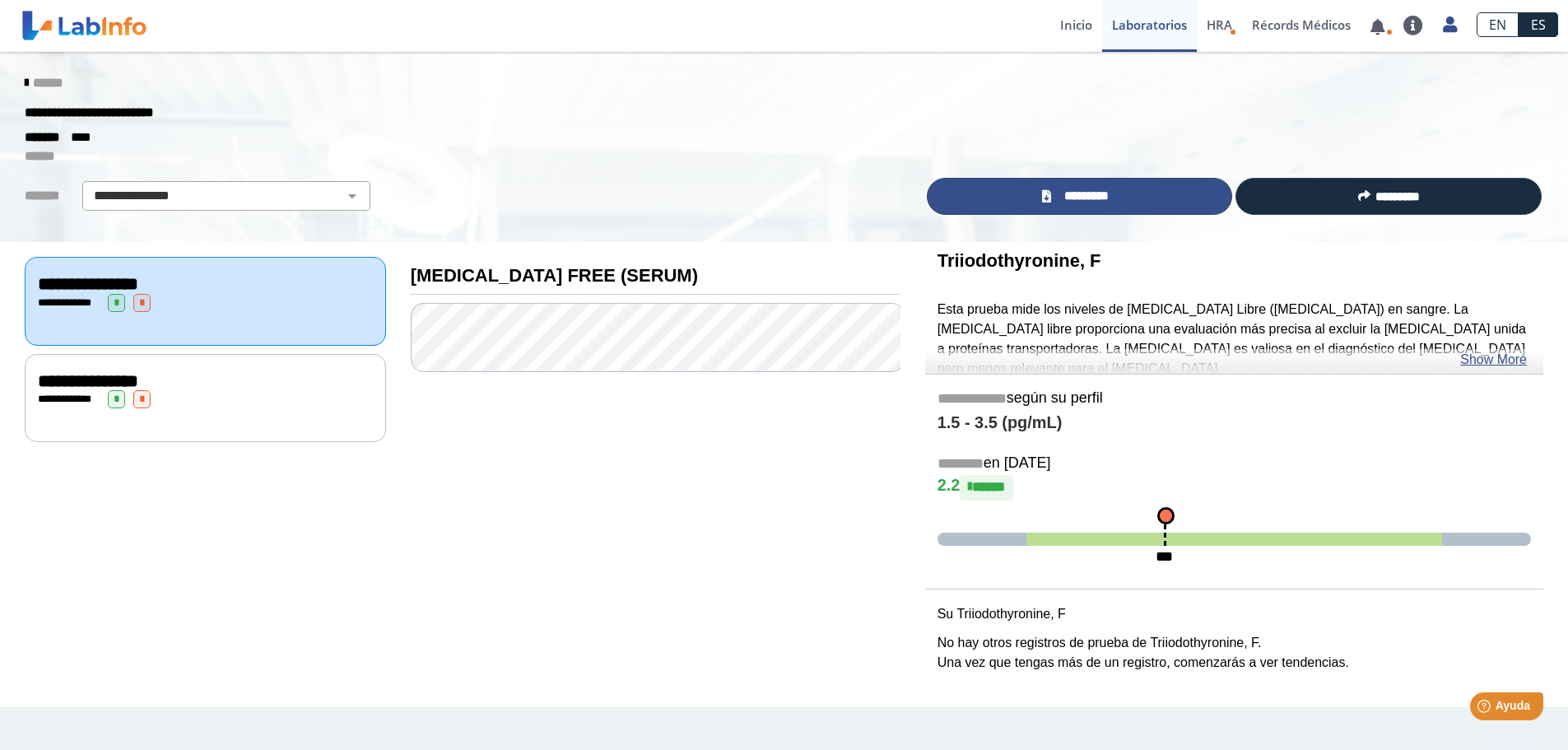
click at [984, 203] on link "*********" at bounding box center [1080, 196] width 306 height 37
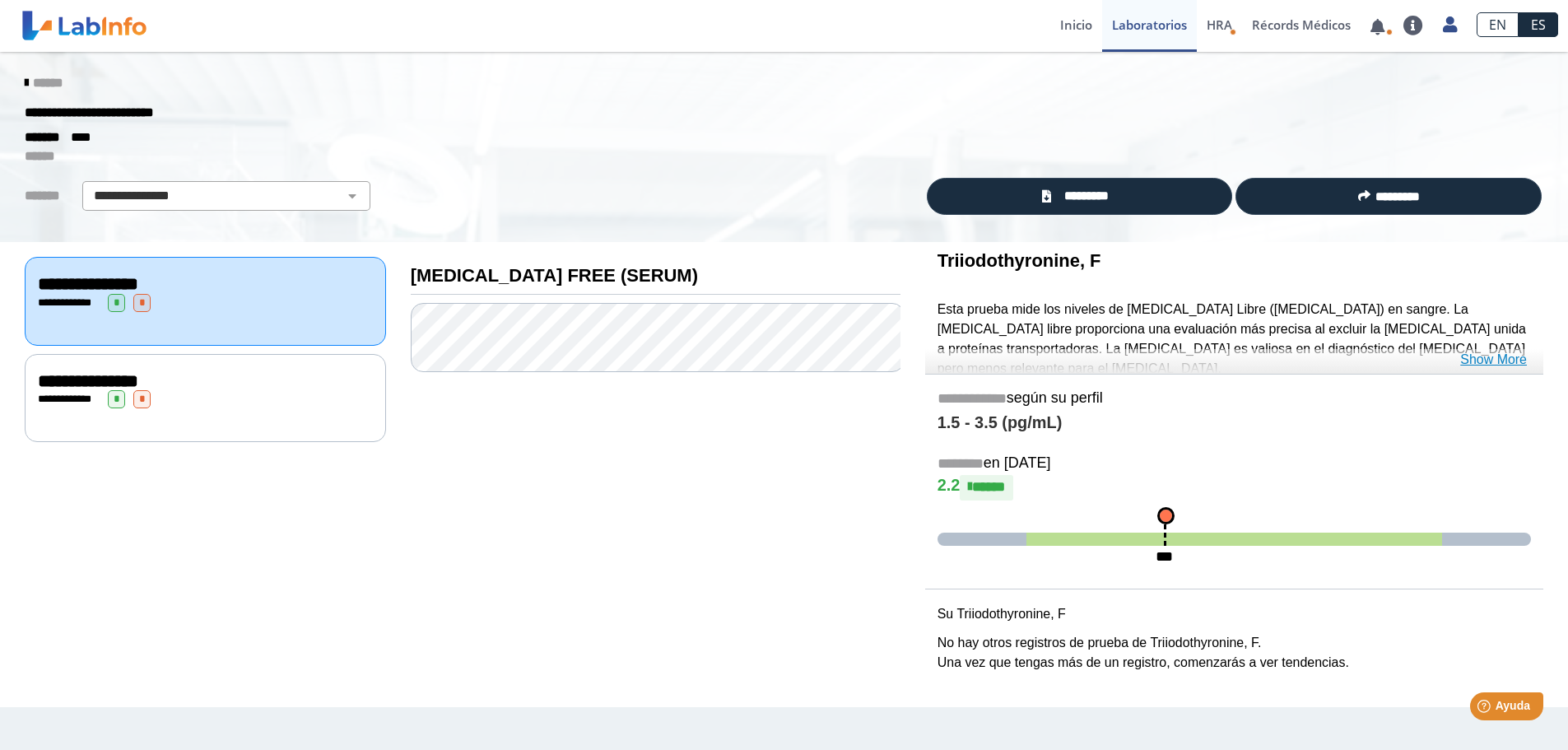
click at [1467, 354] on link "Show More" at bounding box center [1494, 360] width 67 height 20
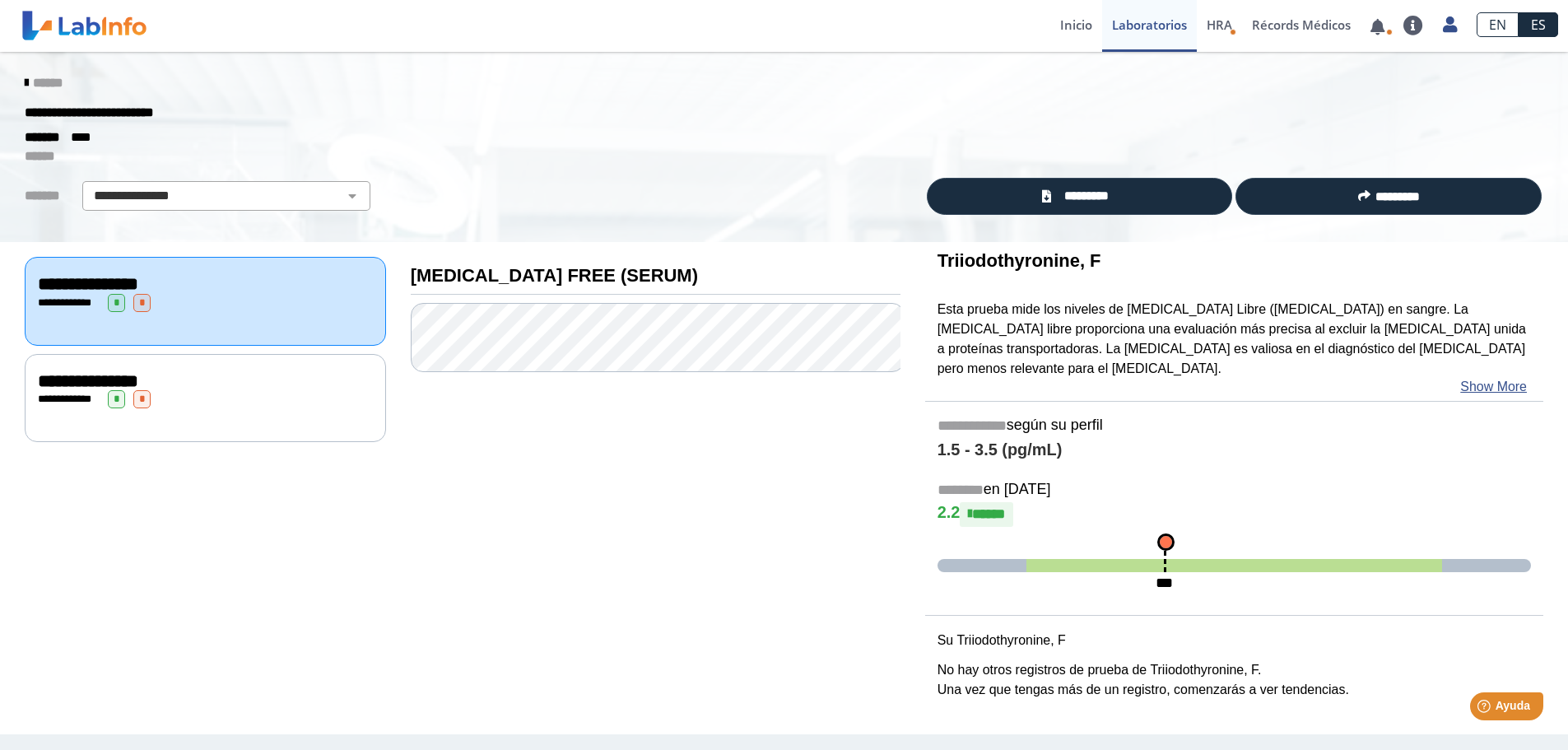
click at [242, 385] on div "**********" at bounding box center [206, 381] width 335 height 20
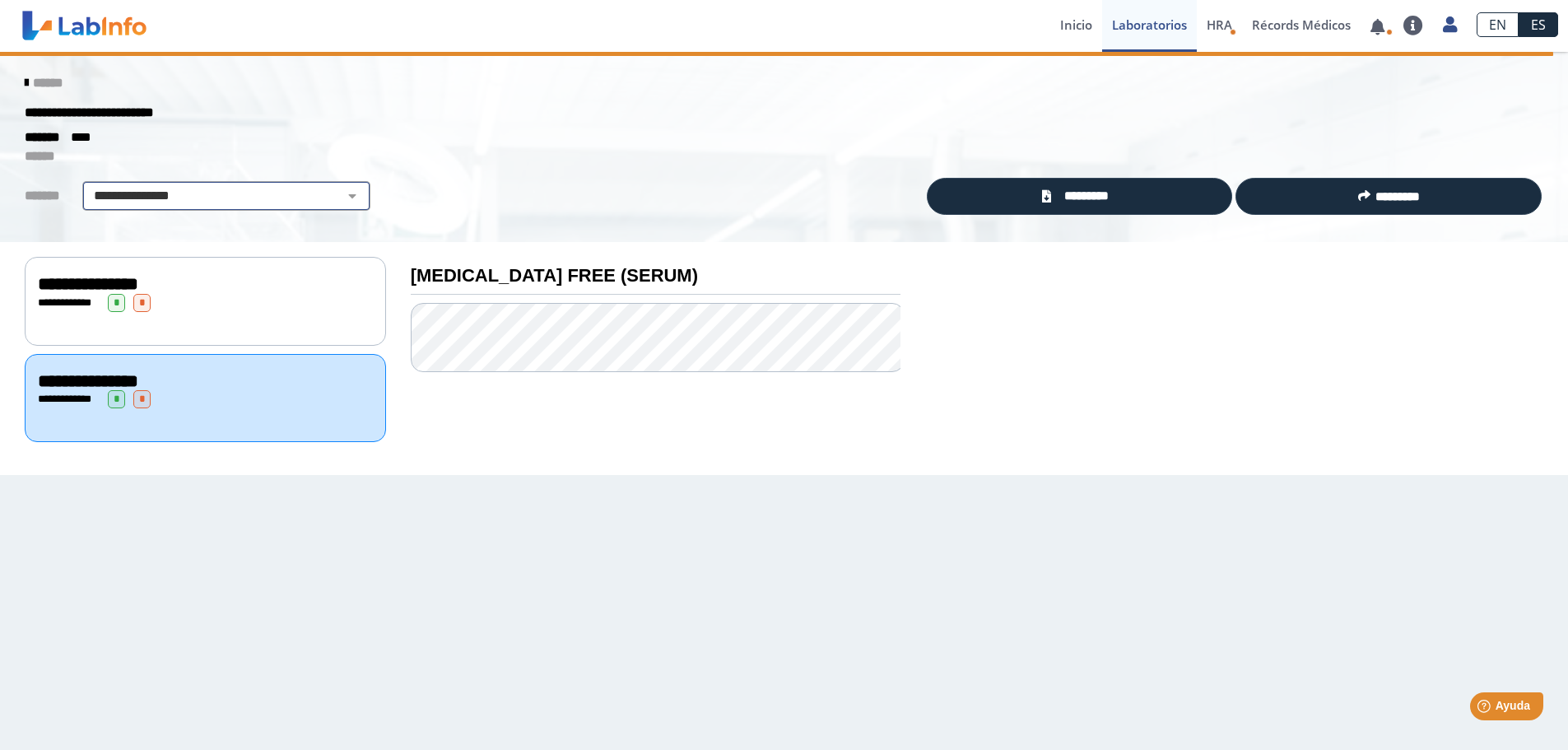
click at [324, 195] on select "**********" at bounding box center [226, 195] width 279 height 20
select select "***"
click at [87, 186] on select "**********" at bounding box center [226, 195] width 279 height 20
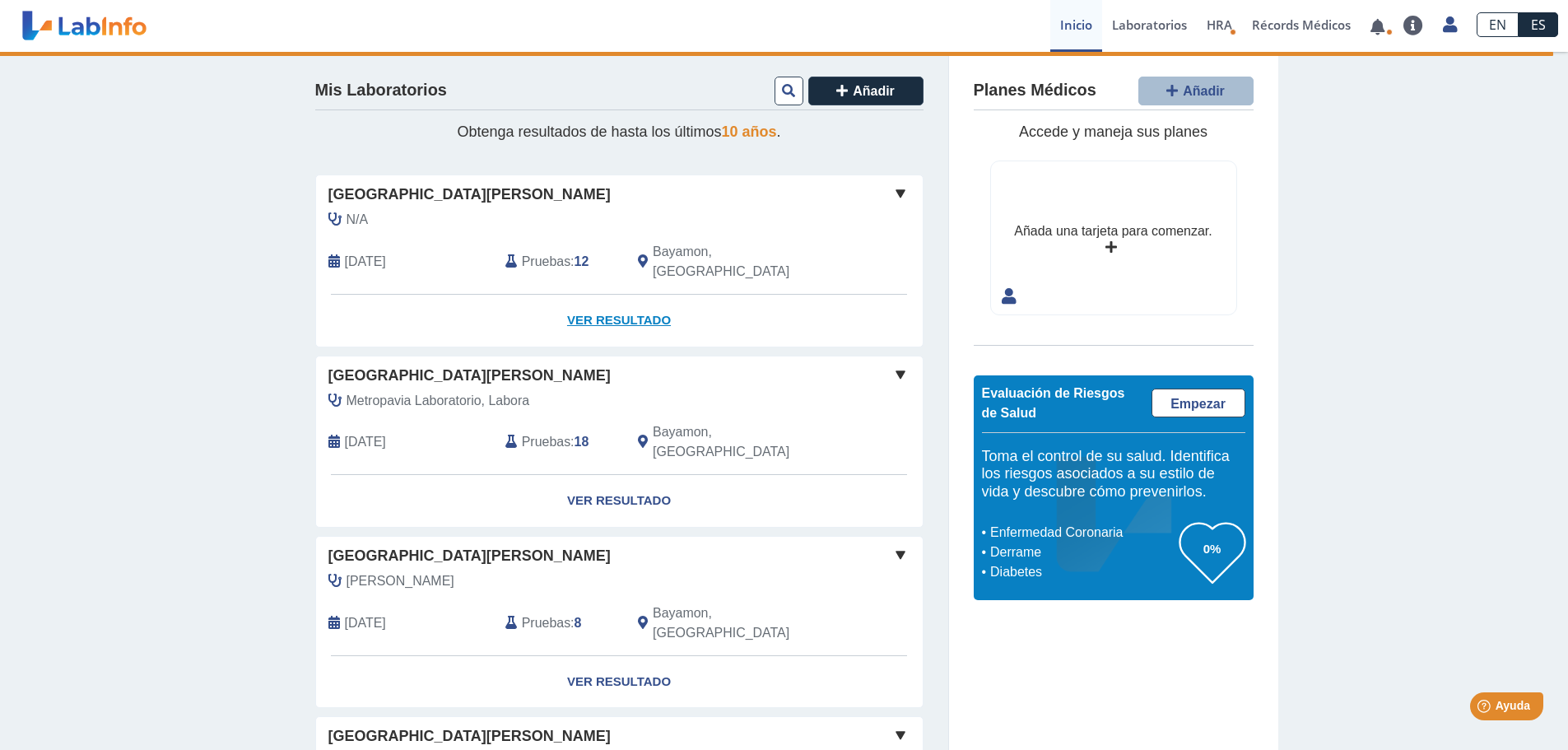
click at [609, 302] on link "Ver Resultado" at bounding box center [619, 320] width 607 height 52
